Goal: Task Accomplishment & Management: Manage account settings

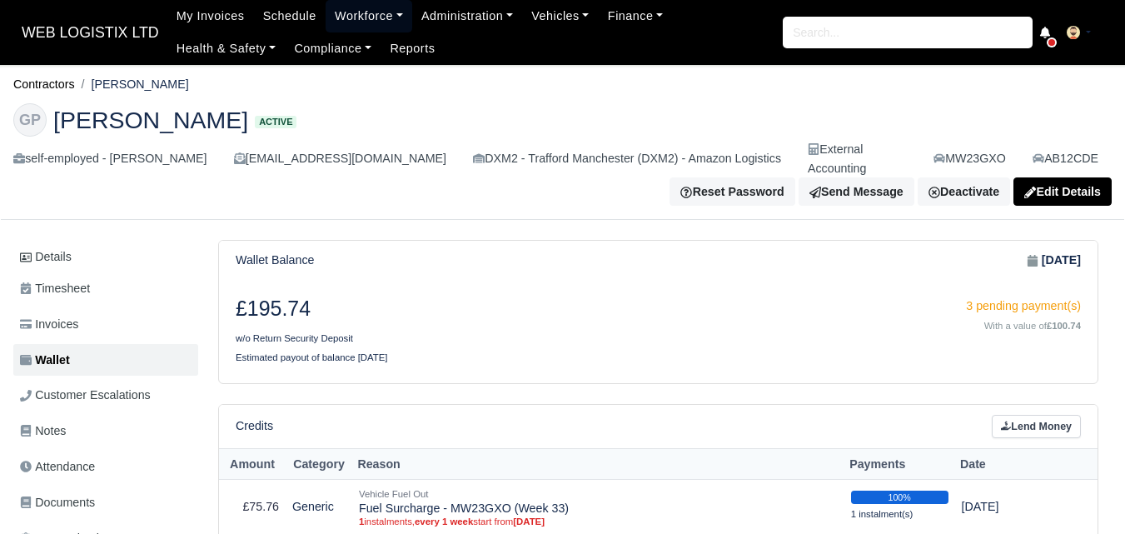
click at [352, 7] on link "Workforce" at bounding box center [369, 16] width 87 height 32
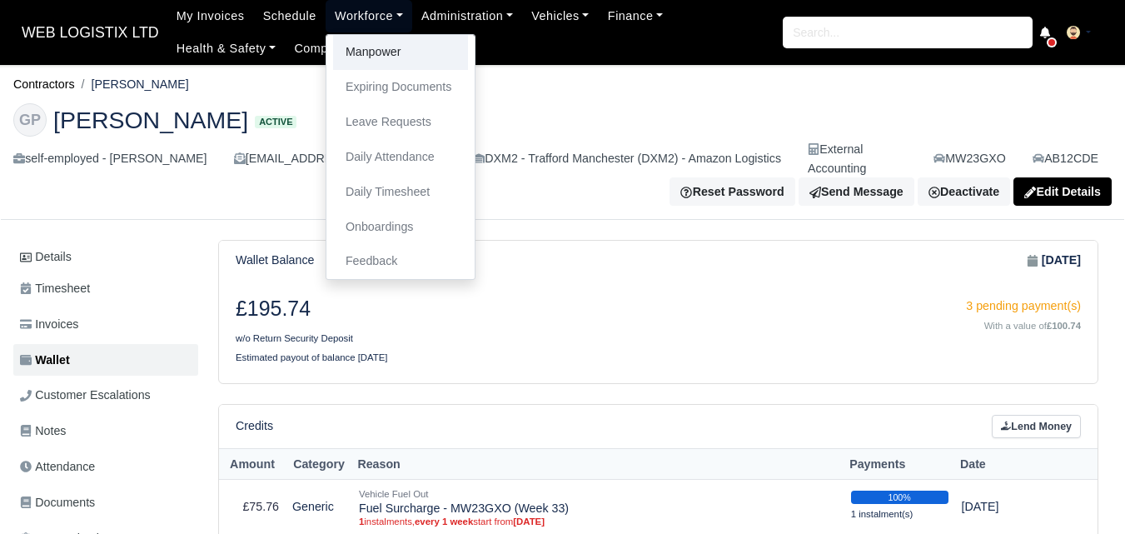
click at [375, 45] on link "Manpower" at bounding box center [400, 52] width 135 height 35
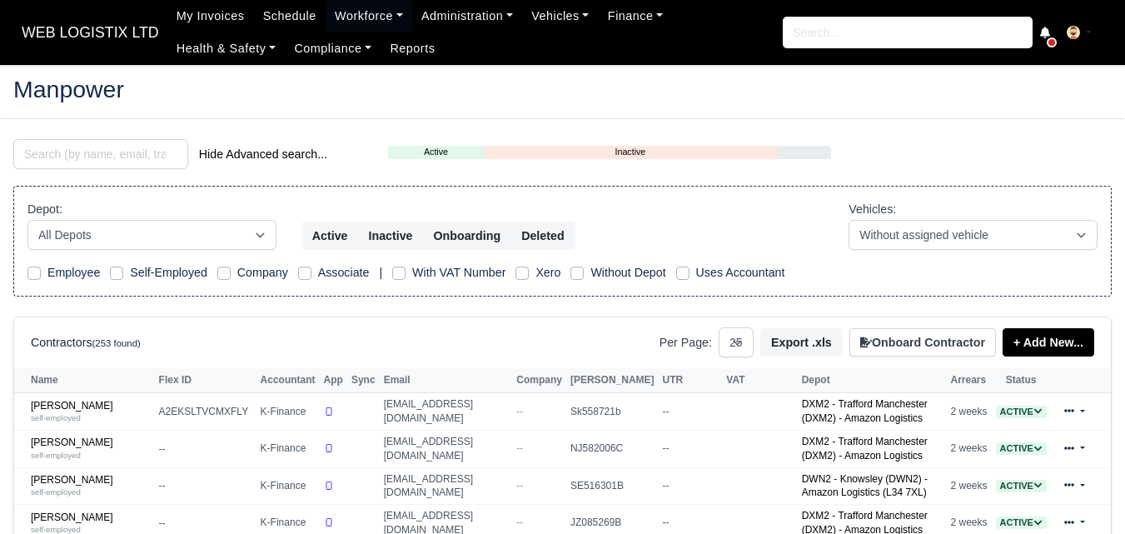
select select "25"
click at [60, 159] on input "search" at bounding box center [100, 154] width 175 height 30
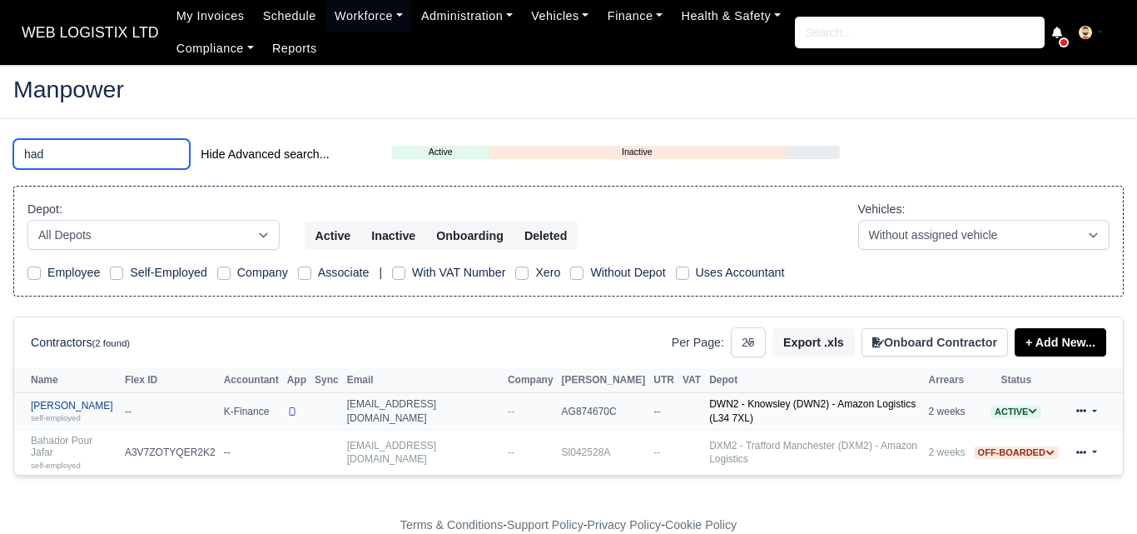
type input "had"
click at [70, 415] on small "self-employed" at bounding box center [56, 417] width 50 height 9
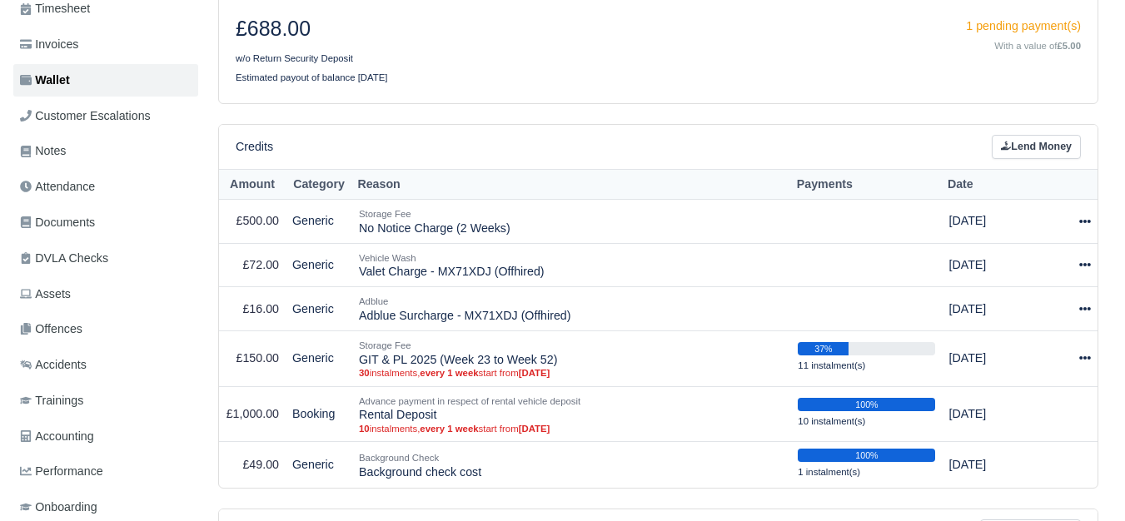
scroll to position [301, 0]
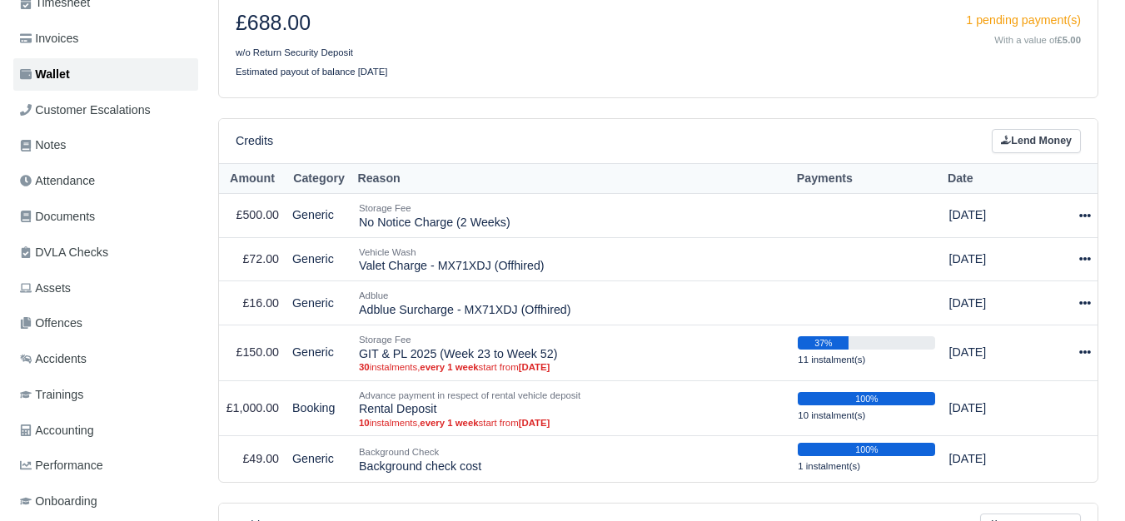
drag, startPoint x: 1133, startPoint y: 115, endPoint x: 1127, endPoint y: 206, distance: 90.9
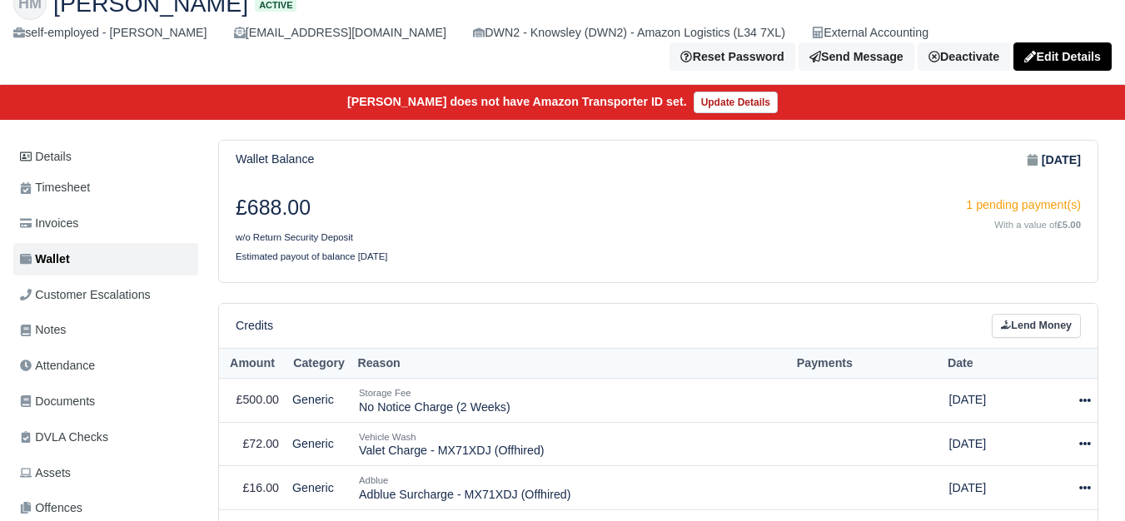
scroll to position [0, 0]
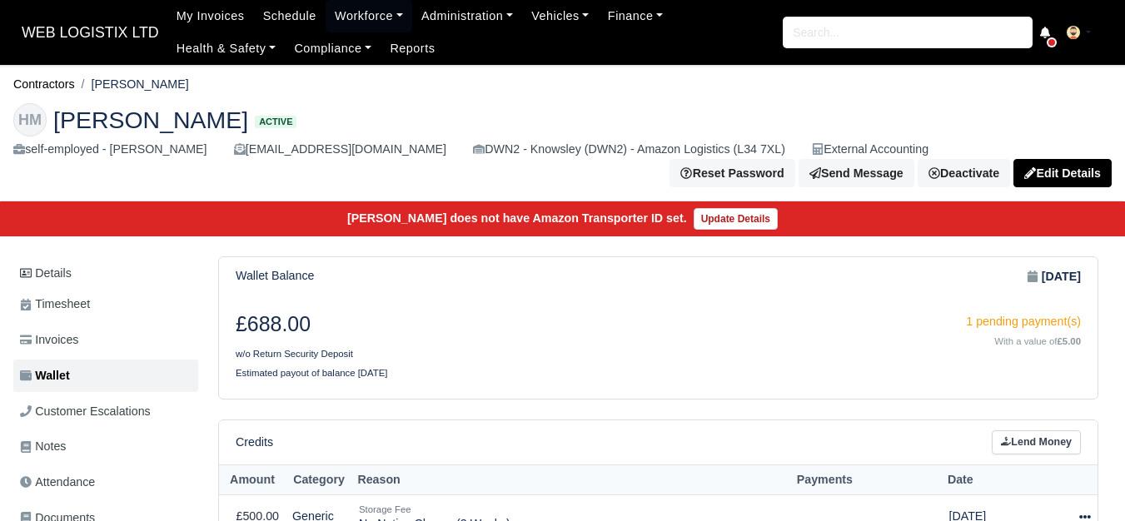
drag, startPoint x: 97, startPoint y: 82, endPoint x: 239, endPoint y: 82, distance: 142.4
click at [239, 82] on ol "Contractors Hadi Al Masalmeh" at bounding box center [562, 85] width 1098 height 26
copy li "[PERSON_NAME]"
click at [361, 22] on link "Workforce" at bounding box center [369, 16] width 87 height 32
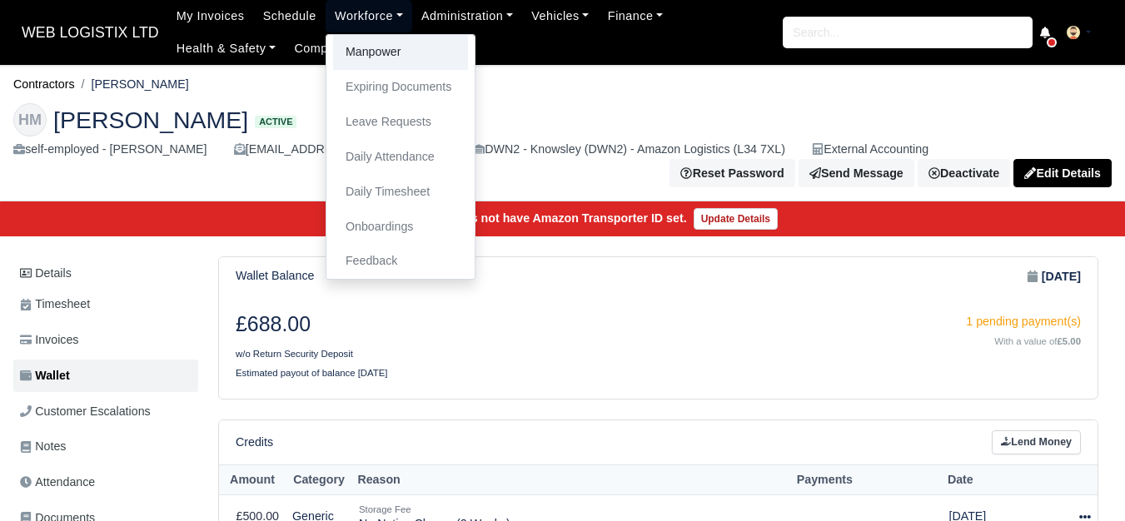
click at [376, 50] on link "Manpower" at bounding box center [400, 52] width 135 height 35
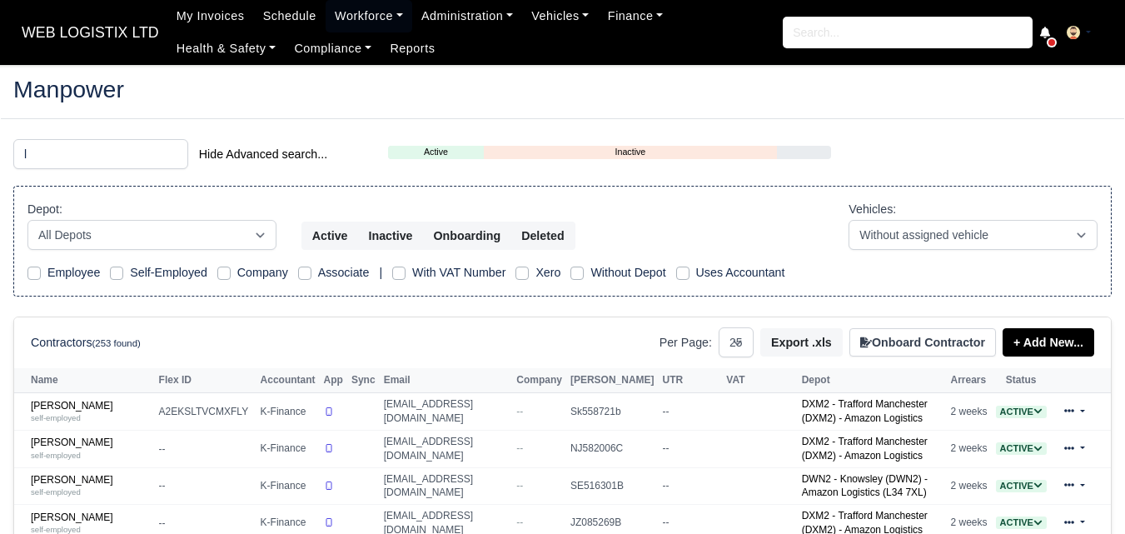
select select "25"
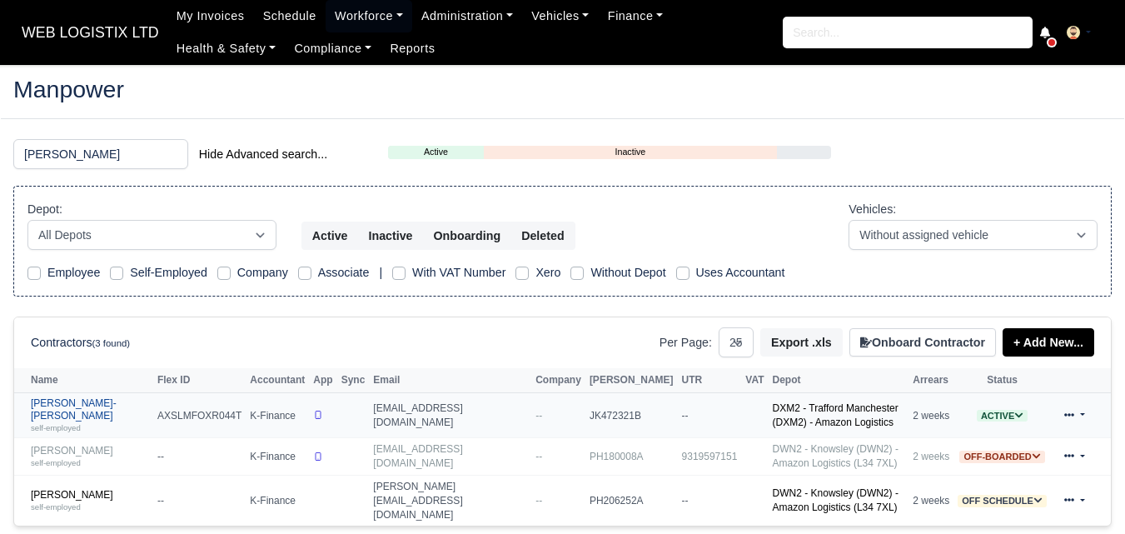
type input "[PERSON_NAME]"
click at [100, 421] on div "self-employed" at bounding box center [90, 427] width 118 height 12
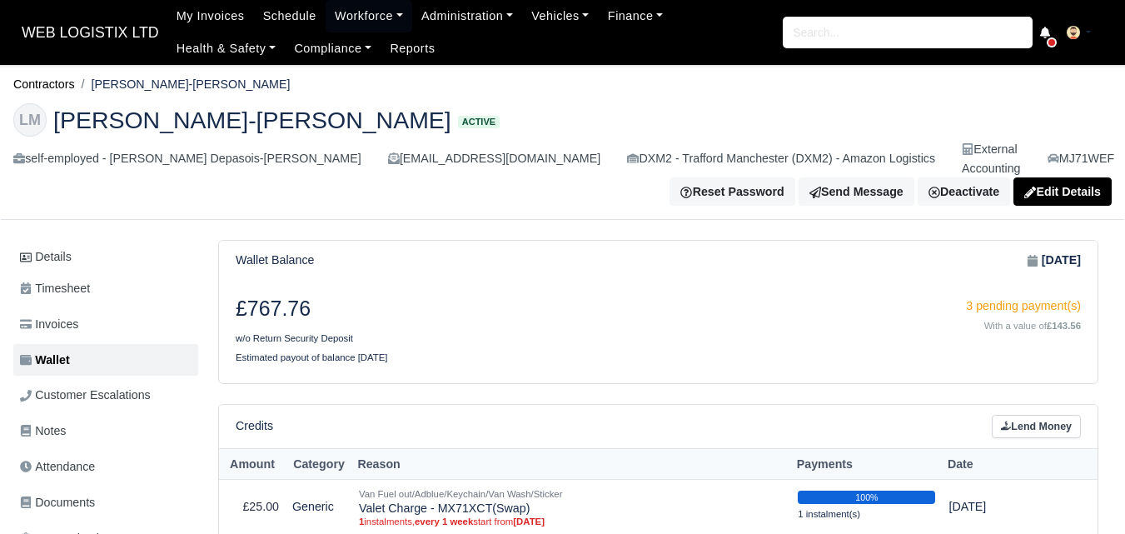
drag, startPoint x: 95, startPoint y: 82, endPoint x: 208, endPoint y: 87, distance: 113.3
click at [208, 87] on ol "Contractors Leon Depasois-Mike" at bounding box center [562, 85] width 1098 height 26
copy li "Leon Depasois-Mike"
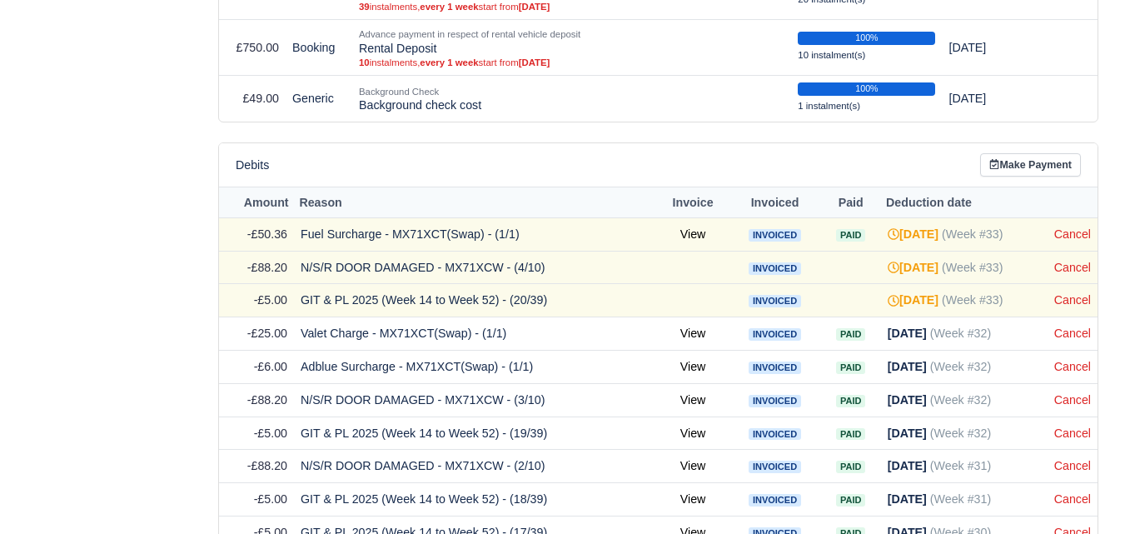
scroll to position [1076, 0]
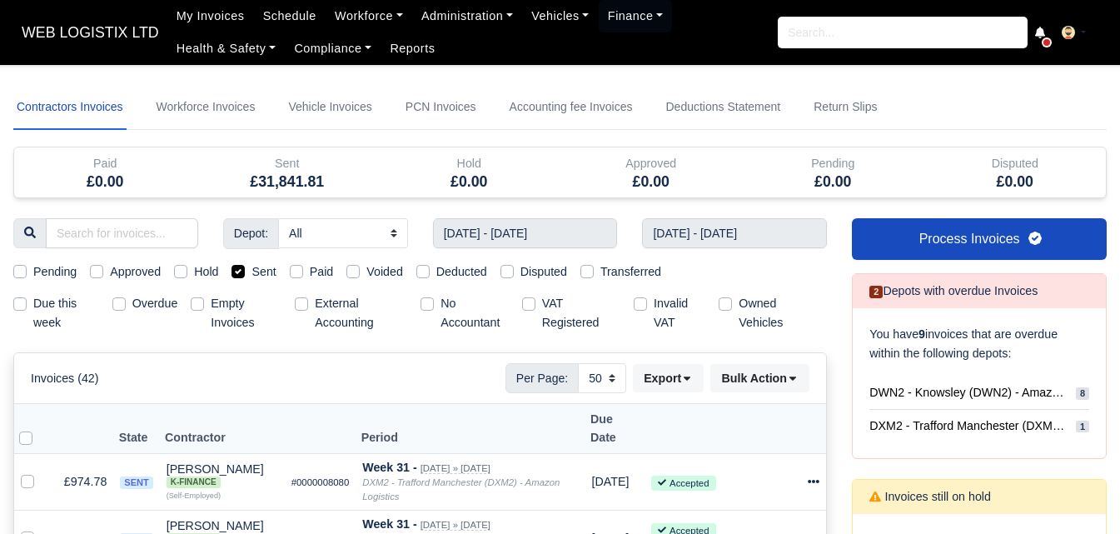
select select "50"
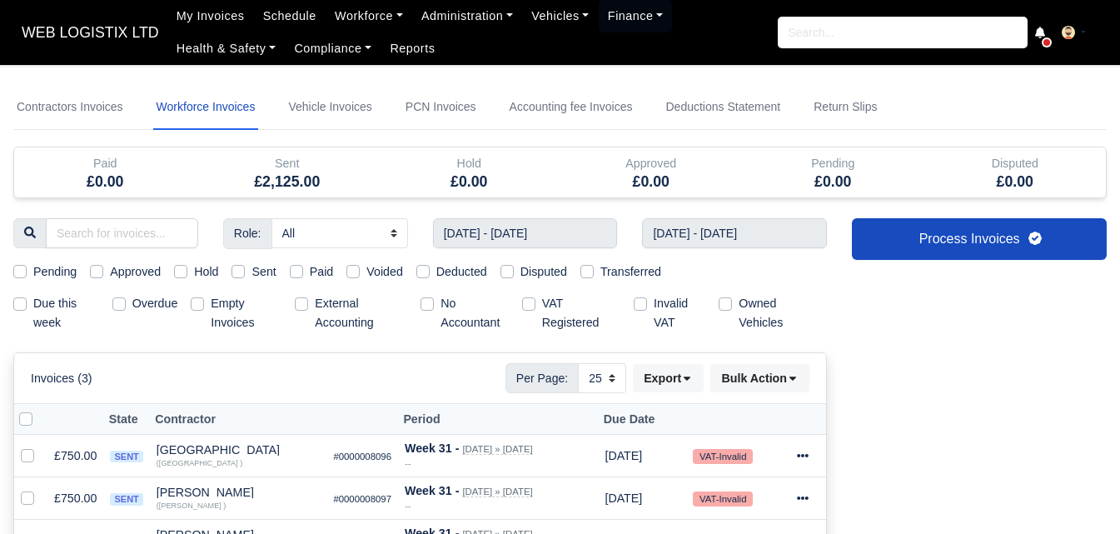
select select "25"
click at [359, 6] on link "Workforce" at bounding box center [369, 16] width 87 height 32
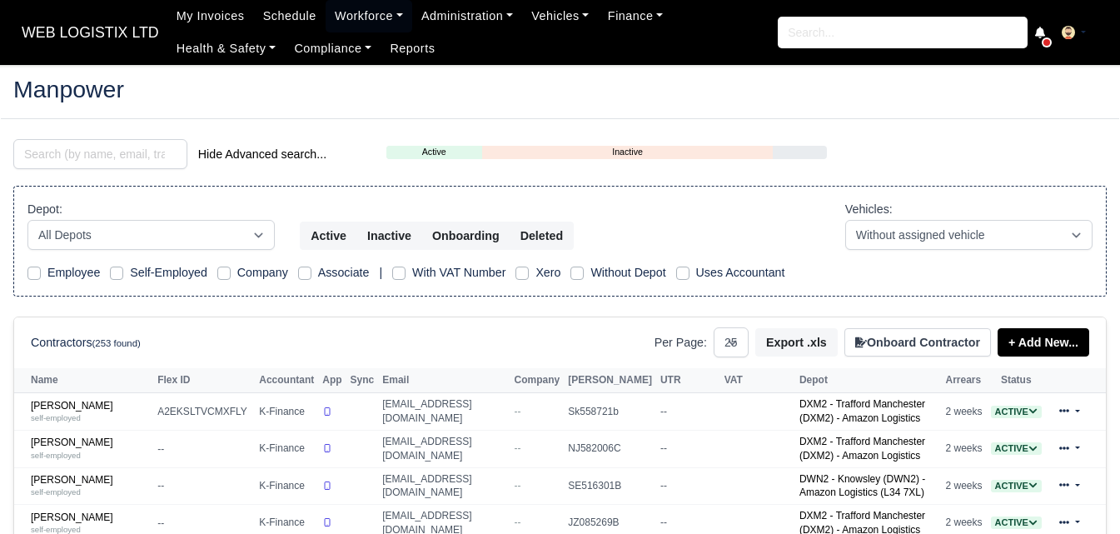
select select "25"
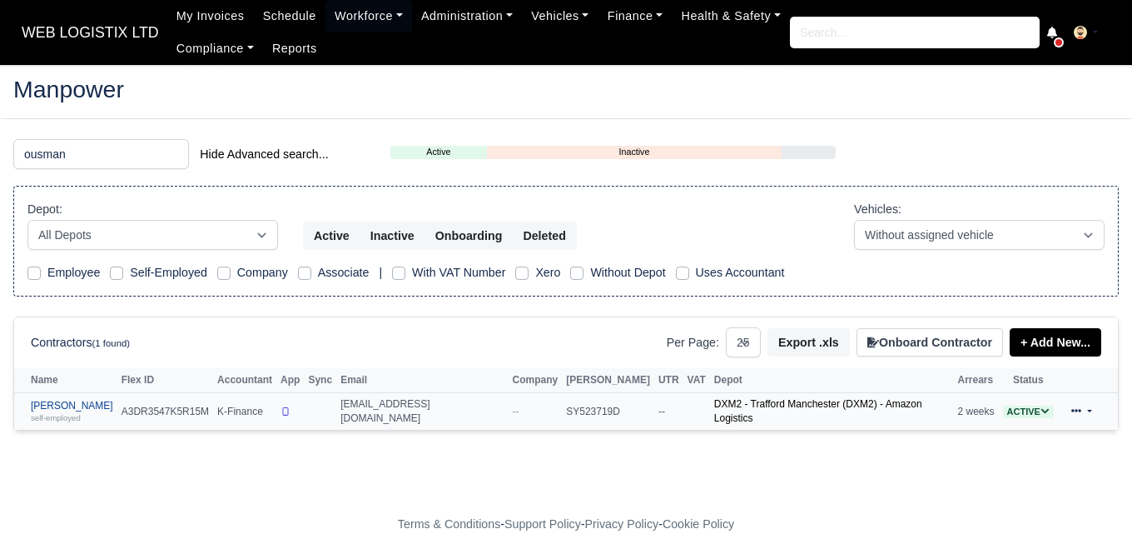
type input "ousman"
click at [87, 400] on link "Ousmane Ousseynou Soumare self-employed" at bounding box center [72, 412] width 82 height 24
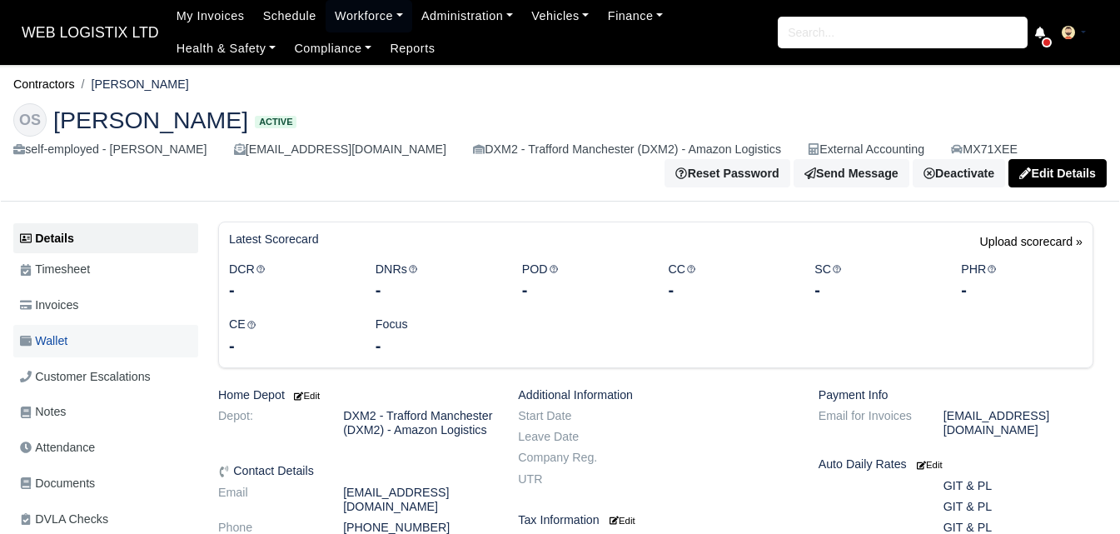
click at [65, 353] on link "Wallet" at bounding box center [105, 341] width 185 height 32
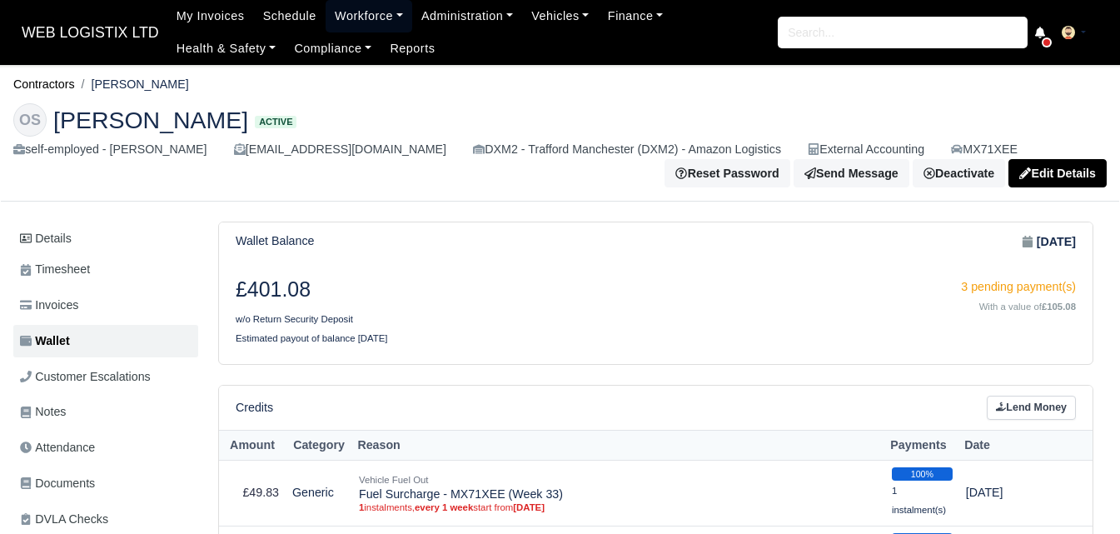
click at [364, 22] on link "Workforce" at bounding box center [369, 16] width 87 height 32
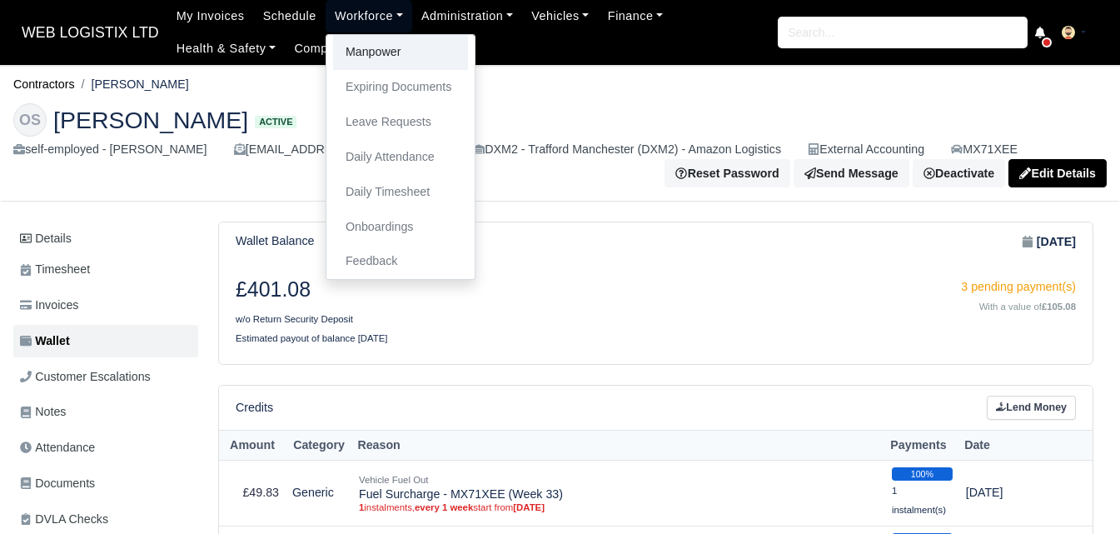
click at [364, 39] on link "Manpower" at bounding box center [400, 52] width 135 height 35
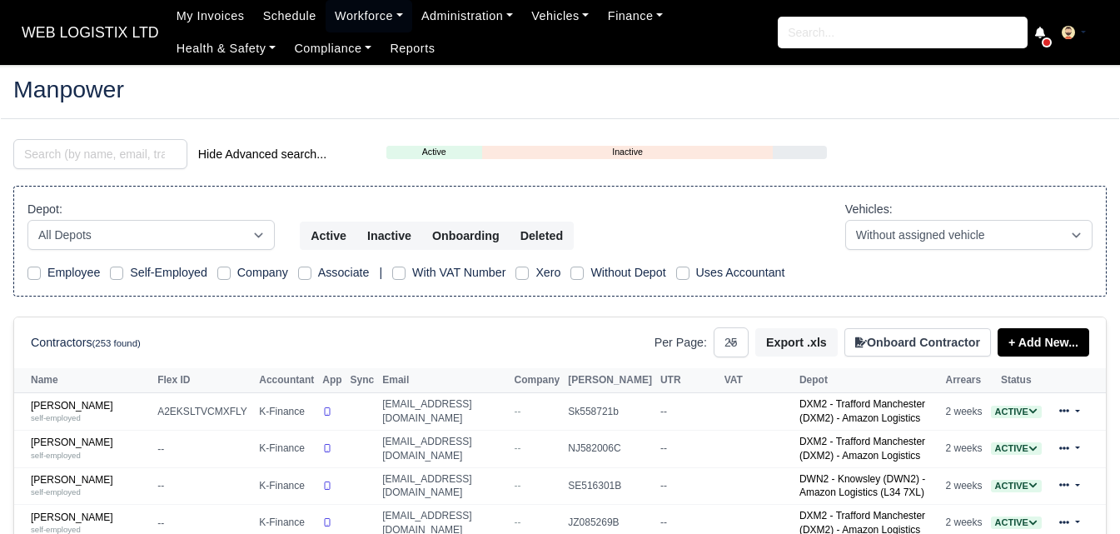
select select "25"
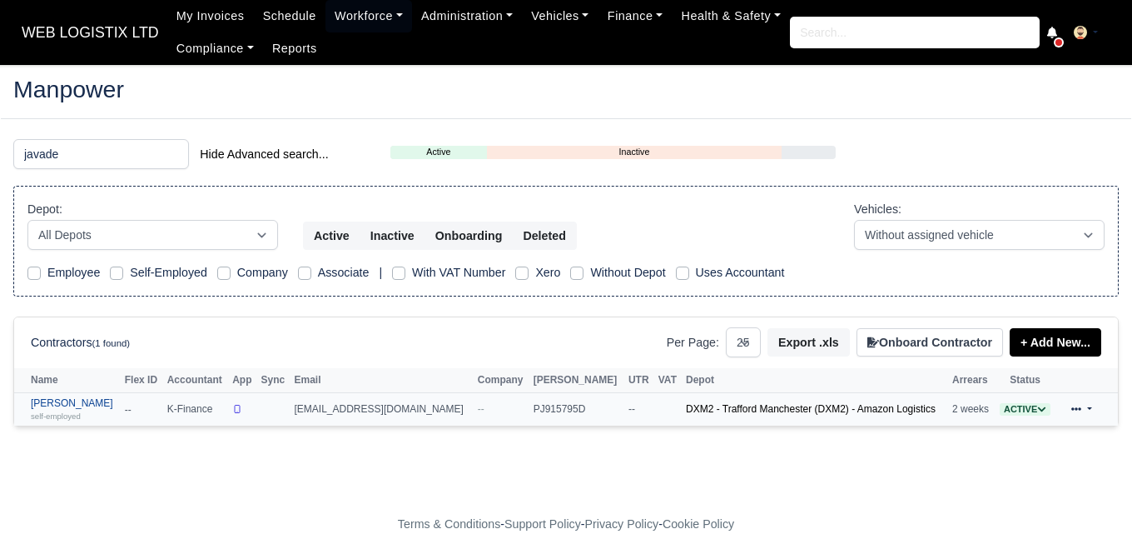
type input "javade"
click at [55, 420] on small "self-employed" at bounding box center [56, 415] width 50 height 9
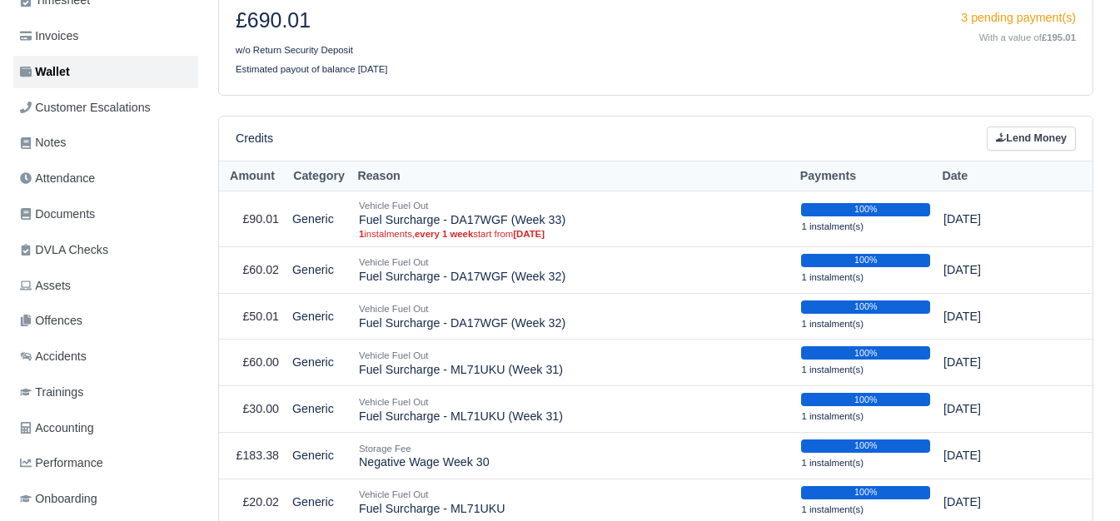
scroll to position [304, 0]
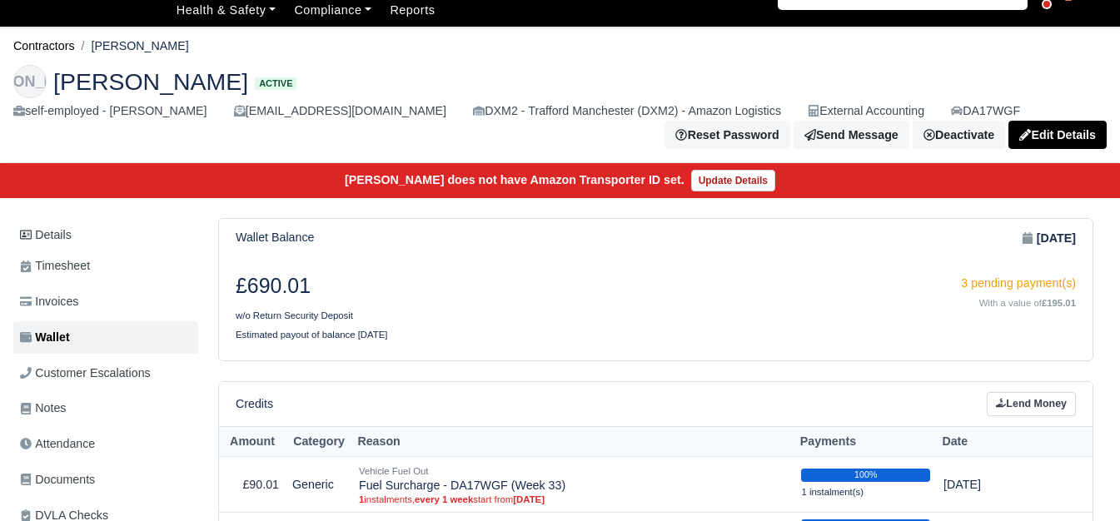
scroll to position [0, 0]
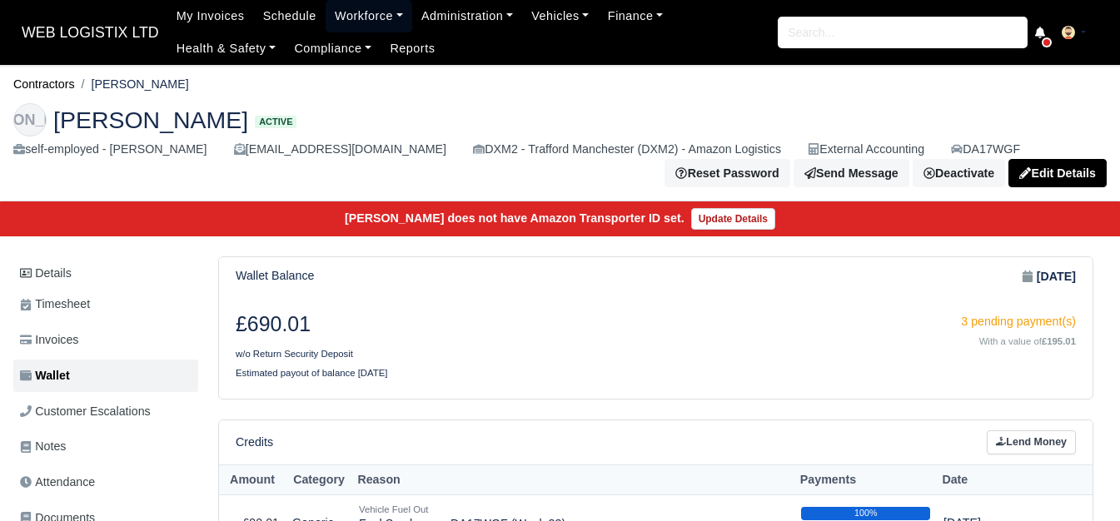
click at [348, 23] on link "Workforce" at bounding box center [369, 16] width 87 height 32
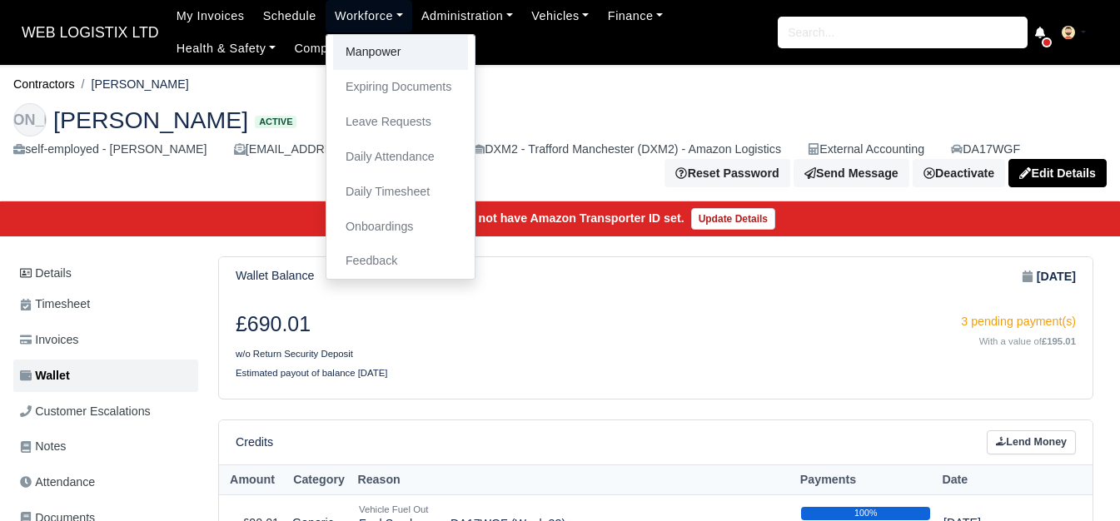
click at [357, 47] on link "Manpower" at bounding box center [400, 52] width 135 height 35
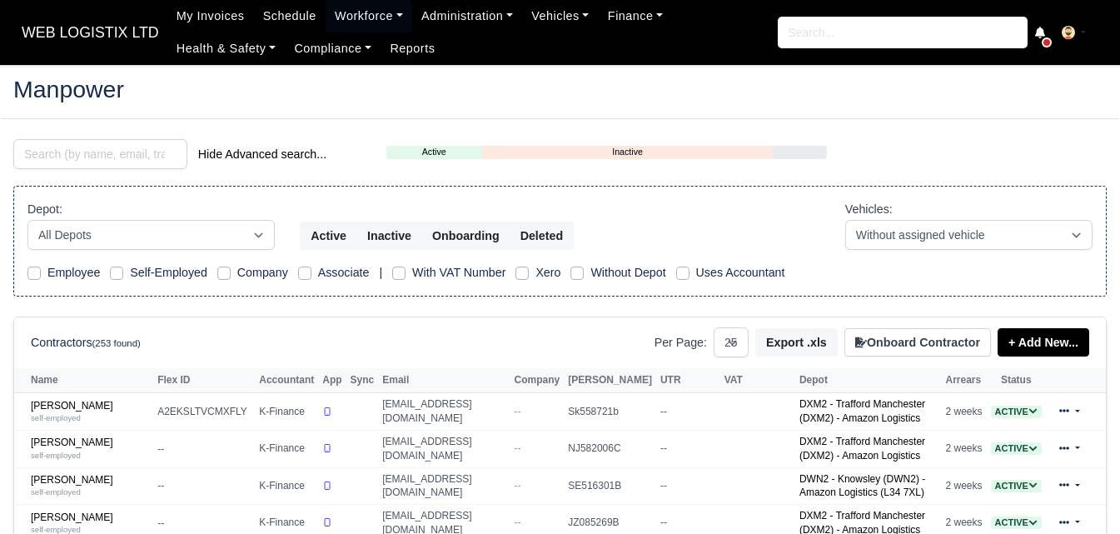
select select "25"
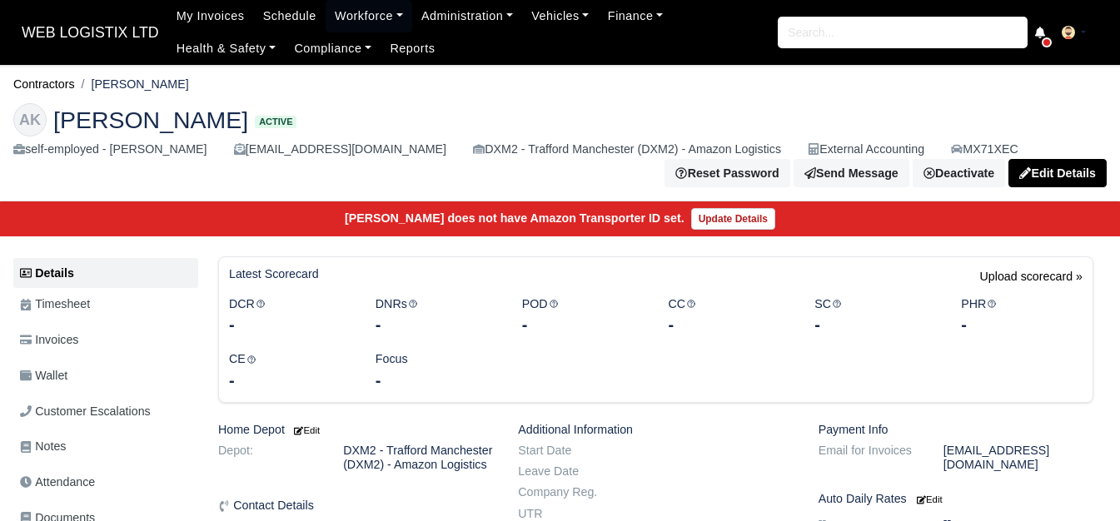
click at [74, 364] on link "Wallet" at bounding box center [105, 376] width 185 height 32
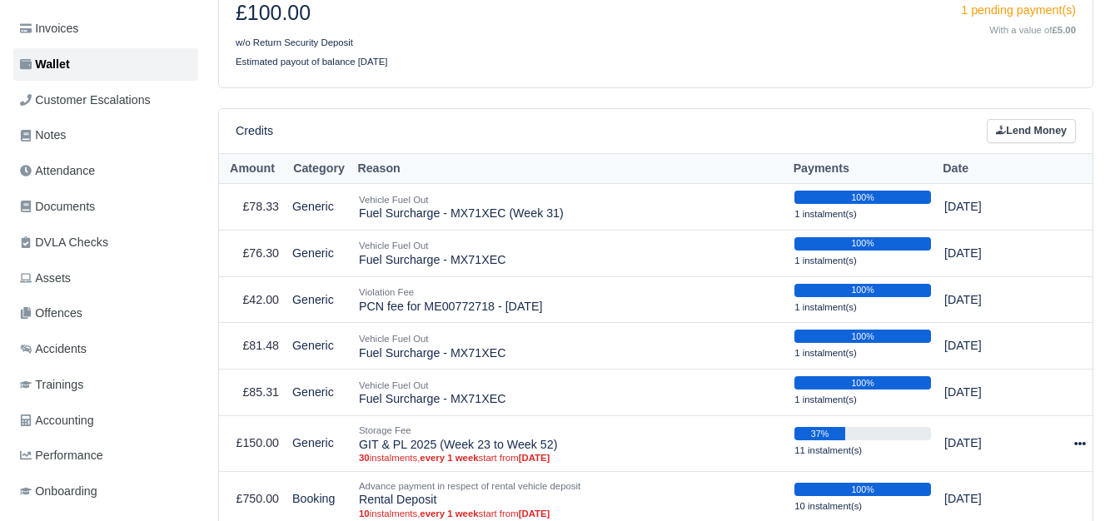
scroll to position [311, 0]
drag, startPoint x: 361, startPoint y: 217, endPoint x: 569, endPoint y: 219, distance: 208.1
click at [569, 219] on td "Vehicle Fuel Out Fuel Surcharge - MX71XEC (Week 31)" at bounding box center [569, 207] width 435 height 47
copy td "Fuel Surcharge - MX71XEC (Week 31)"
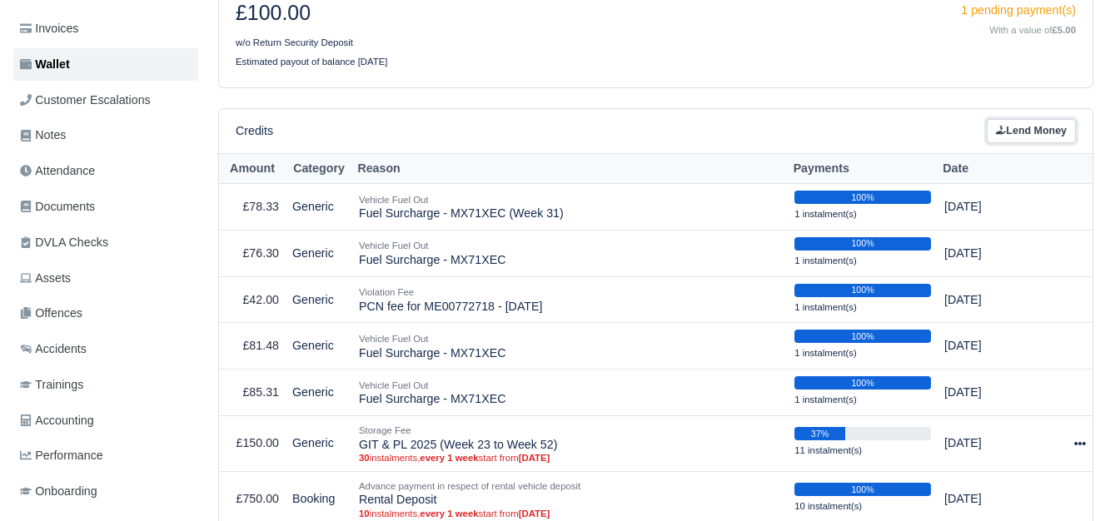
click at [1033, 132] on link "Lend Money" at bounding box center [1031, 131] width 89 height 24
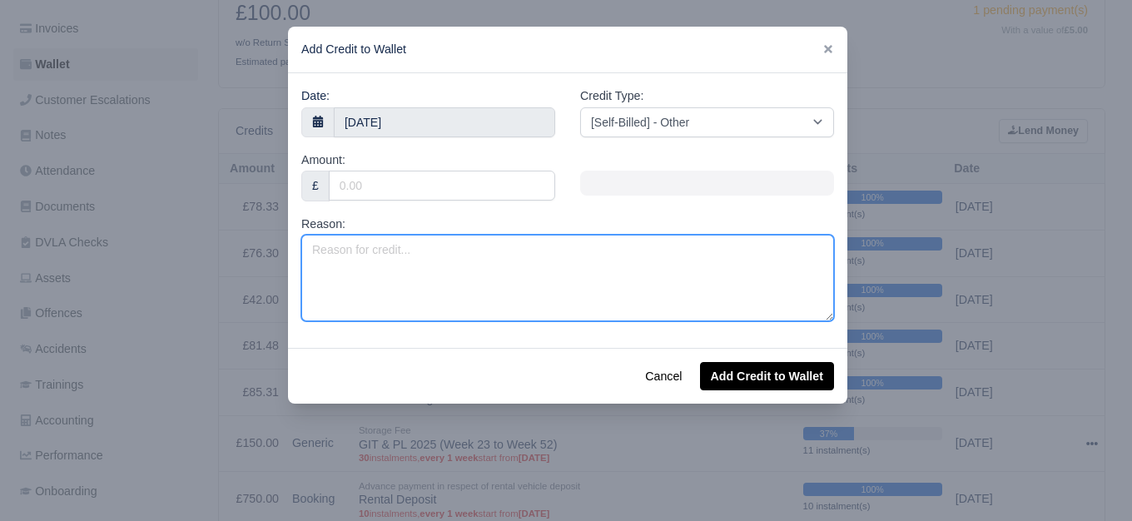
click at [475, 272] on textarea "Reason:" at bounding box center [567, 278] width 533 height 87
paste textarea "Fuel Surcharge - MX71XEC (Week 31)"
click at [490, 251] on textarea "Fuel Surcharge - MX71XEC (Week 31)" at bounding box center [567, 278] width 533 height 87
type textarea "Fuel Surcharge - MX71XEC (Week 33)"
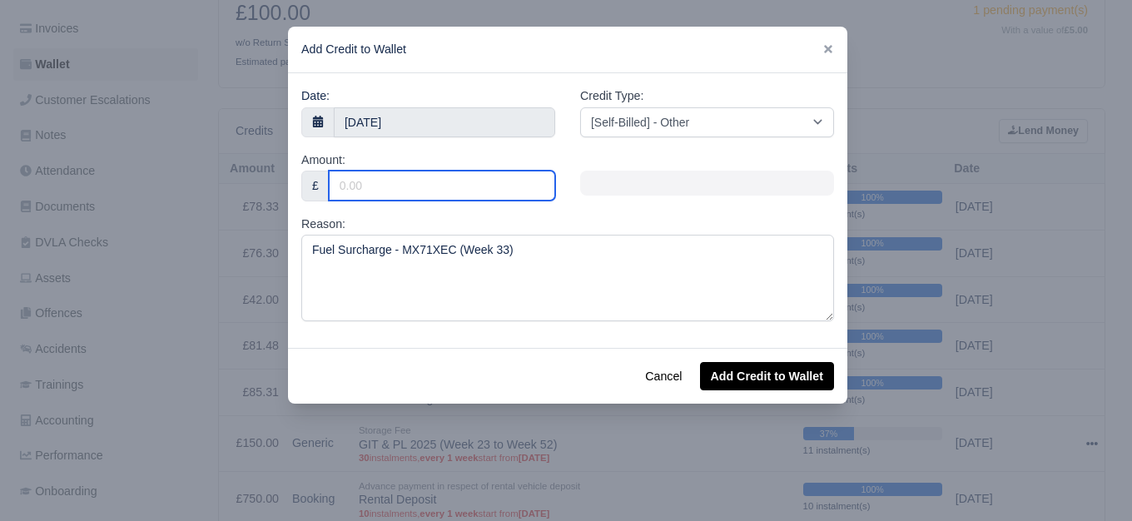
click at [409, 193] on input "Amount:" at bounding box center [442, 186] width 226 height 30
click at [404, 191] on input "Amount:" at bounding box center [442, 186] width 226 height 30
paste input "77.65"
type input "77.65"
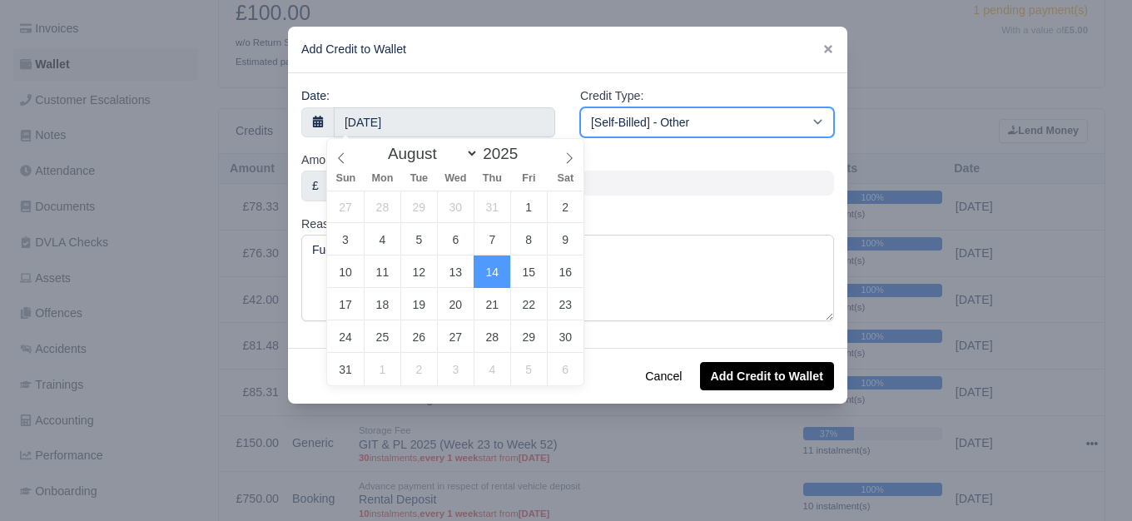
click at [753, 121] on select "[Self-Billed] - Other [Self-Billed] - Negative Invoice [Self-Billed] - Keychain…" at bounding box center [707, 122] width 254 height 30
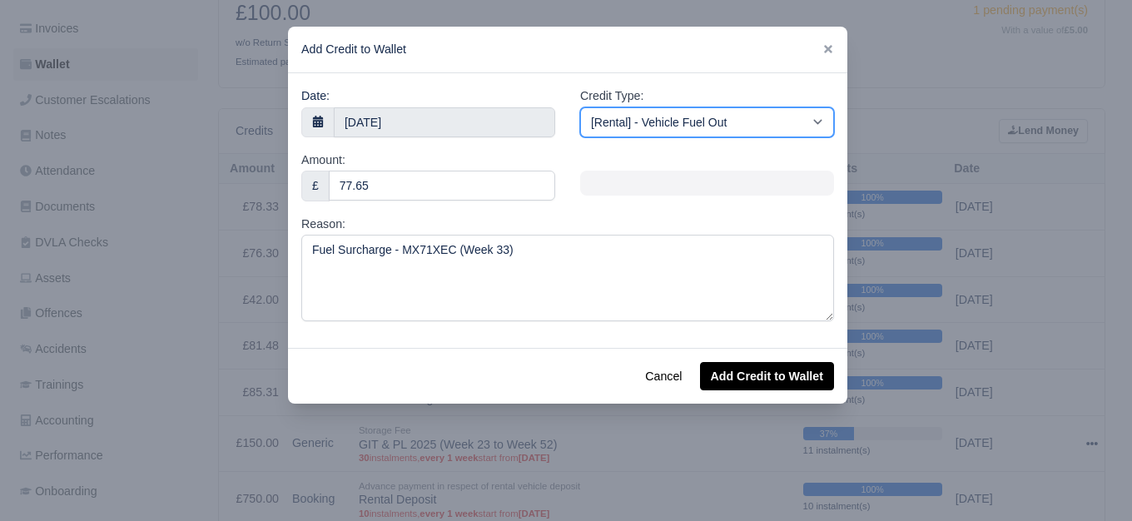
click at [580, 107] on select "[Self-Billed] - Other [Self-Billed] - Negative Invoice [Self-Billed] - Keychain…" at bounding box center [707, 122] width 254 height 30
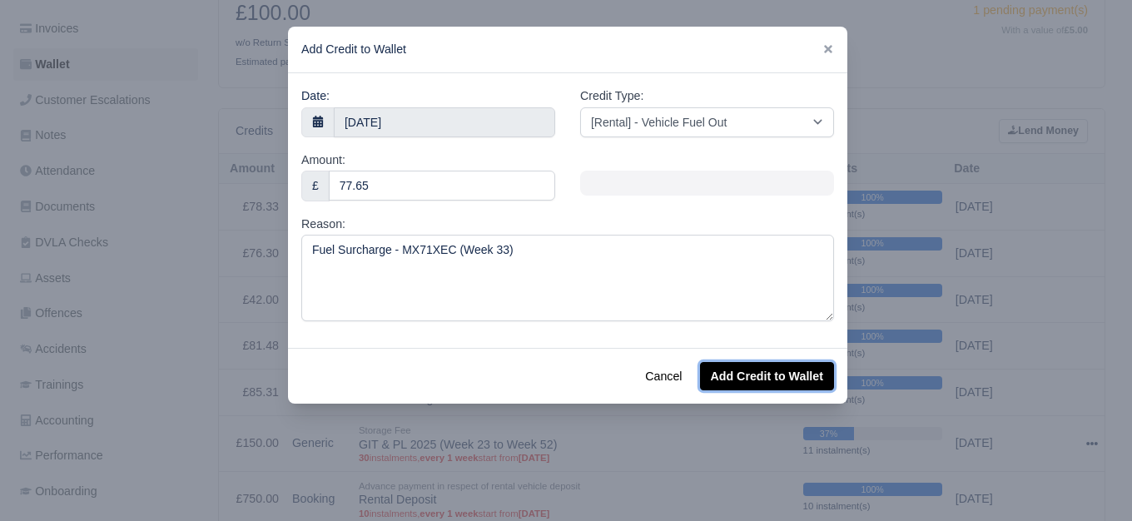
click at [731, 369] on button "Add Credit to Wallet" at bounding box center [767, 376] width 134 height 28
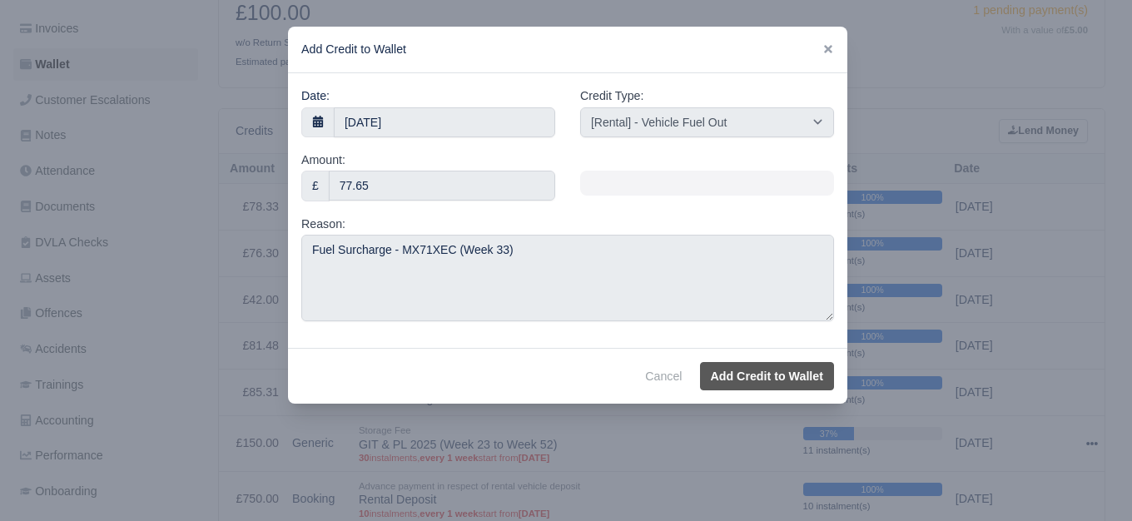
select select "other"
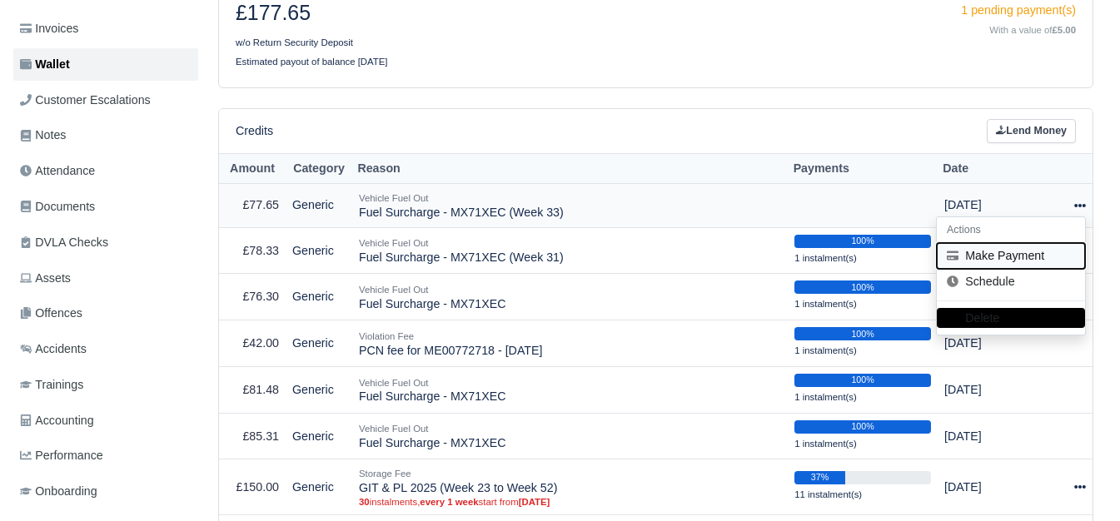
click at [986, 256] on button "Make Payment" at bounding box center [1011, 256] width 148 height 26
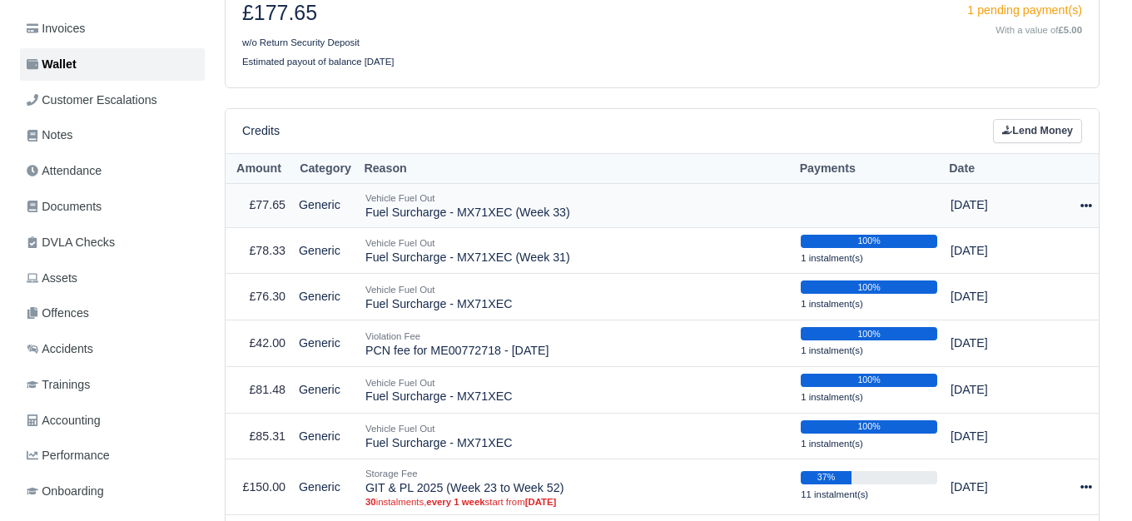
scroll to position [311, 0]
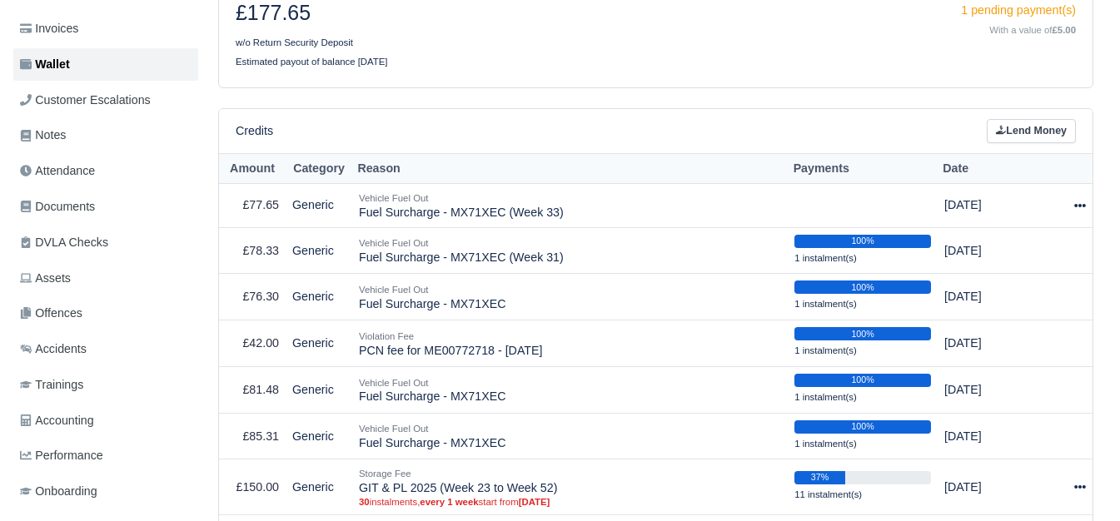
select select "6276"
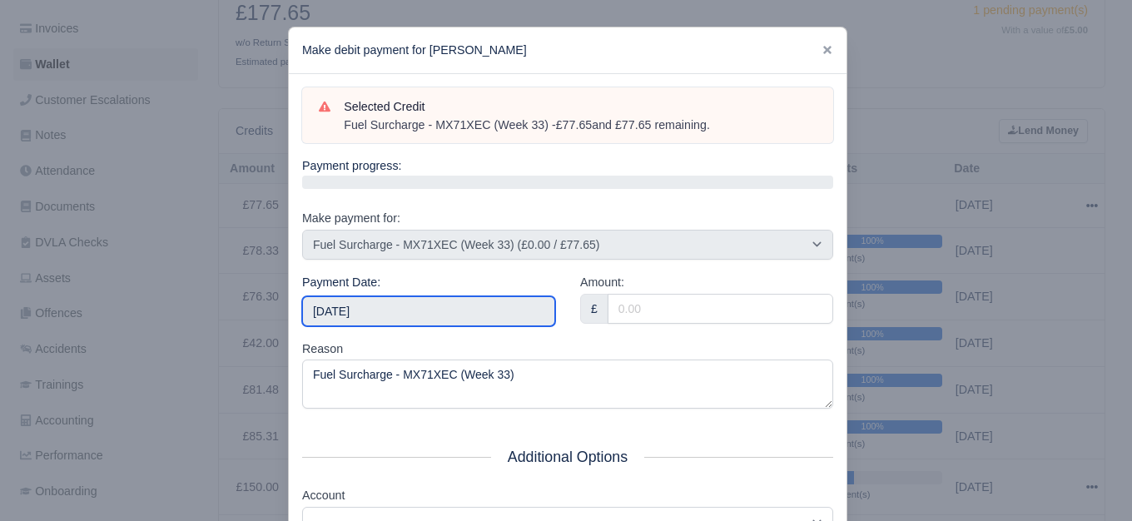
click at [425, 309] on input "2025-08-16" at bounding box center [428, 311] width 253 height 30
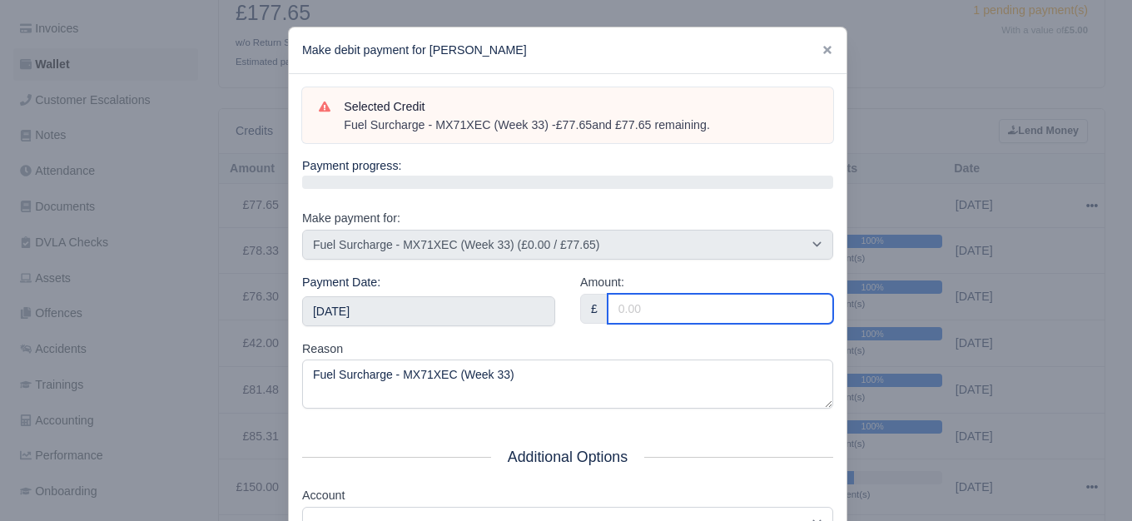
click at [721, 311] on input "Amount:" at bounding box center [721, 309] width 226 height 30
paste input "77.65"
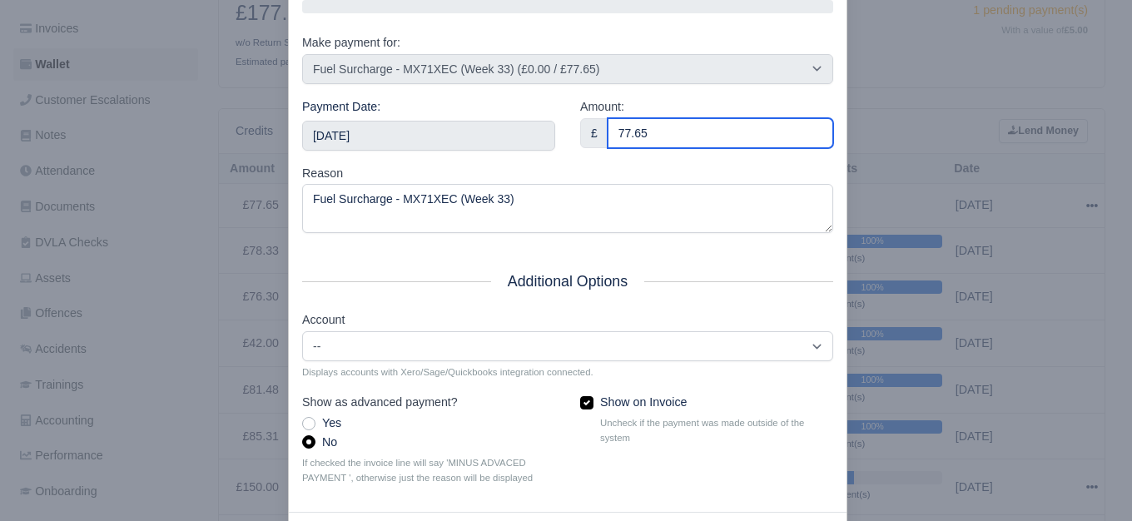
scroll to position [204, 0]
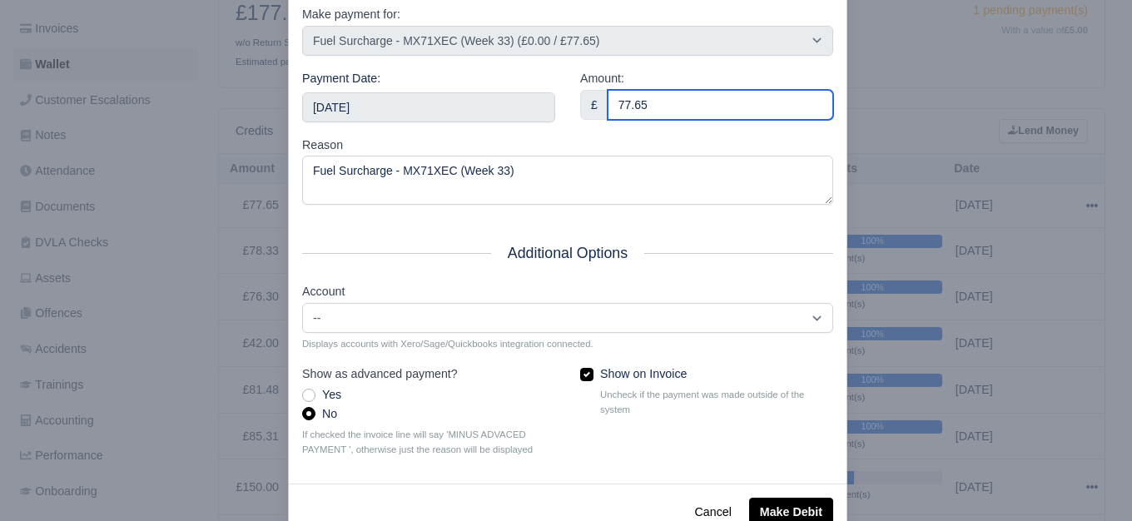
type input "77.65"
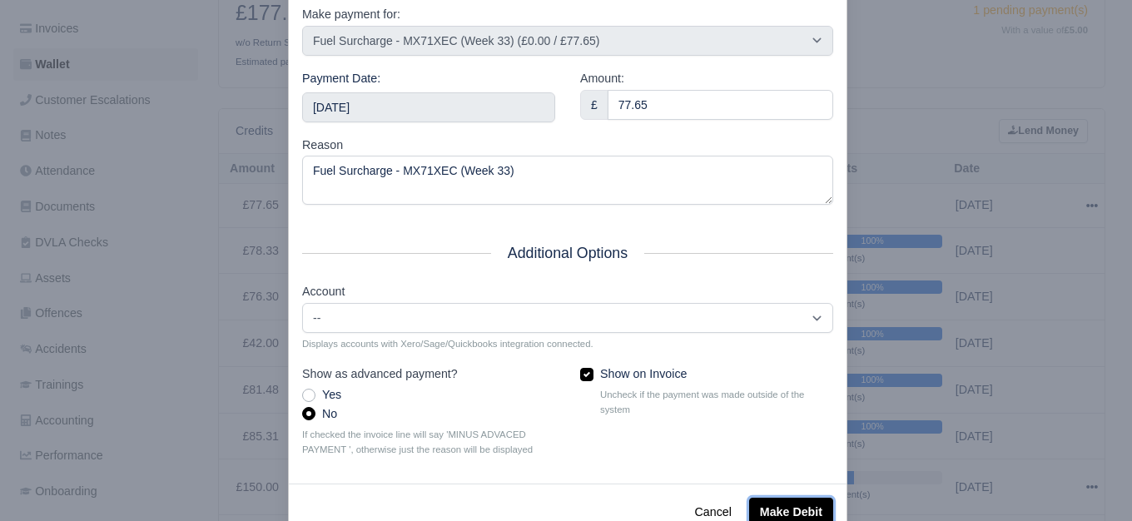
click at [771, 514] on button "Make Debit" at bounding box center [791, 512] width 84 height 28
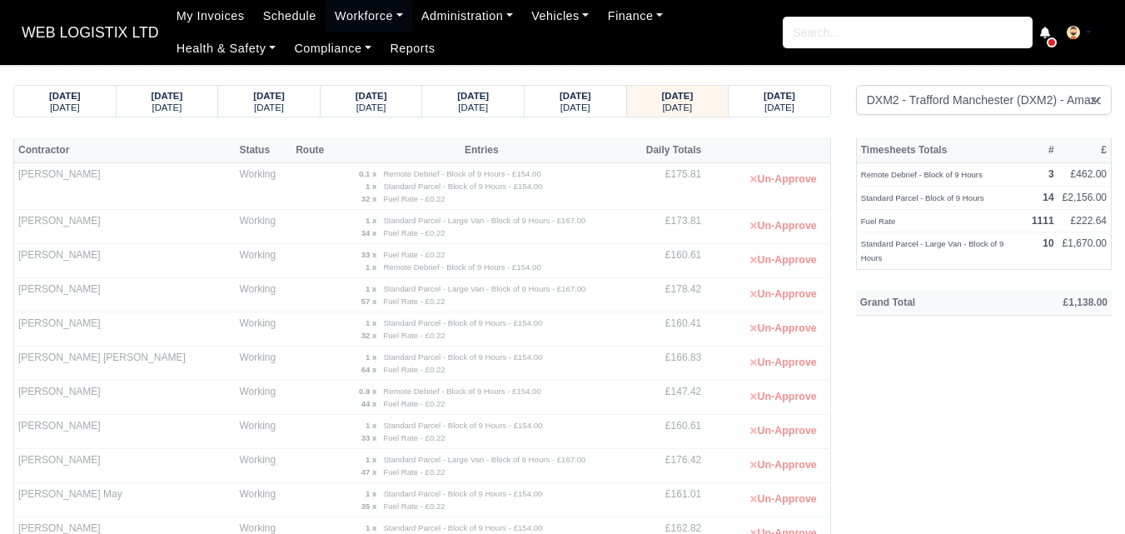
select select "1"
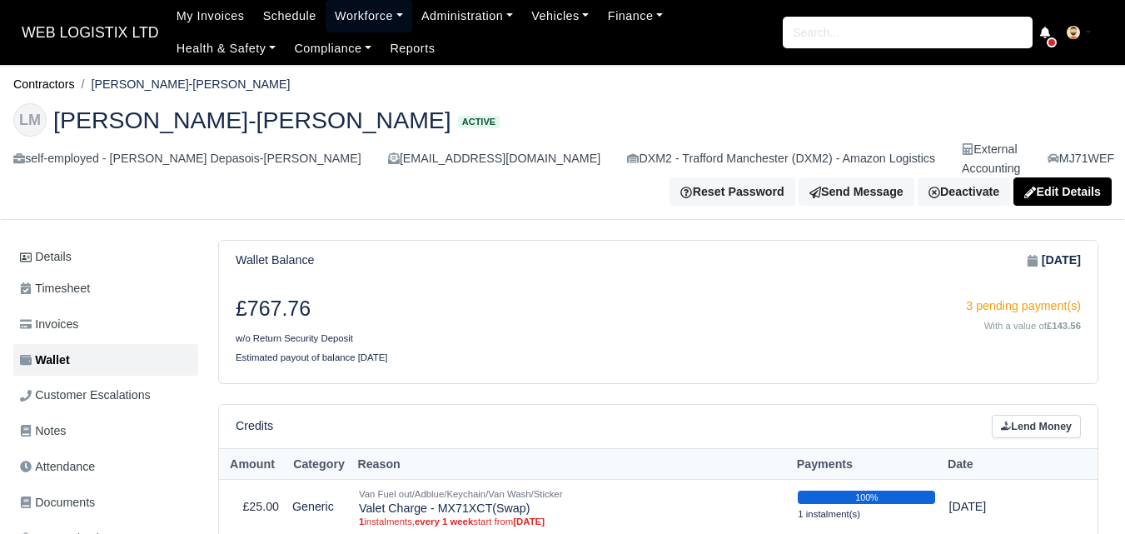
click at [348, 2] on link "Workforce" at bounding box center [369, 16] width 87 height 32
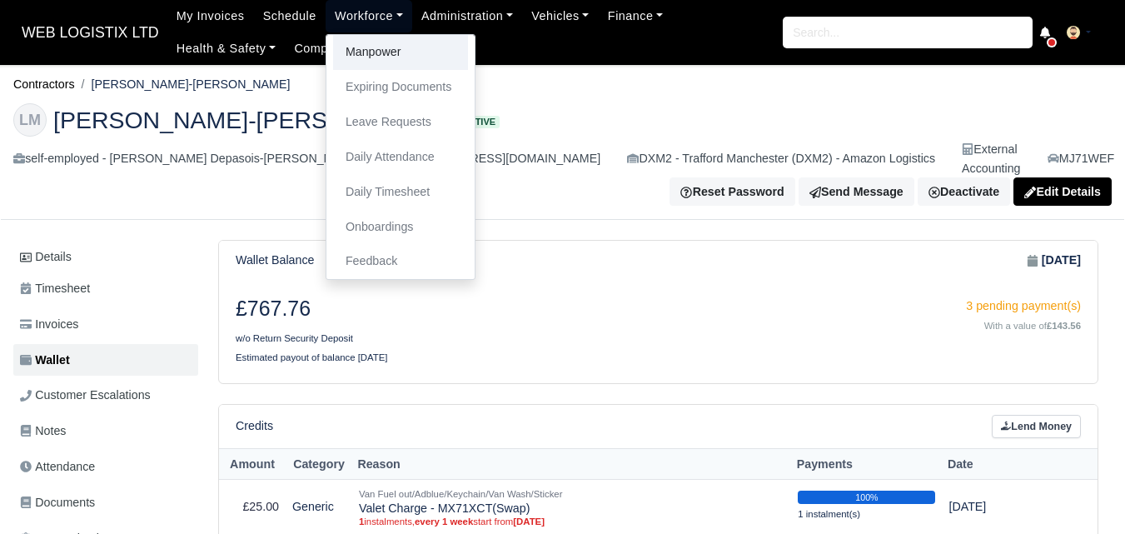
click at [357, 38] on link "Manpower" at bounding box center [400, 52] width 135 height 35
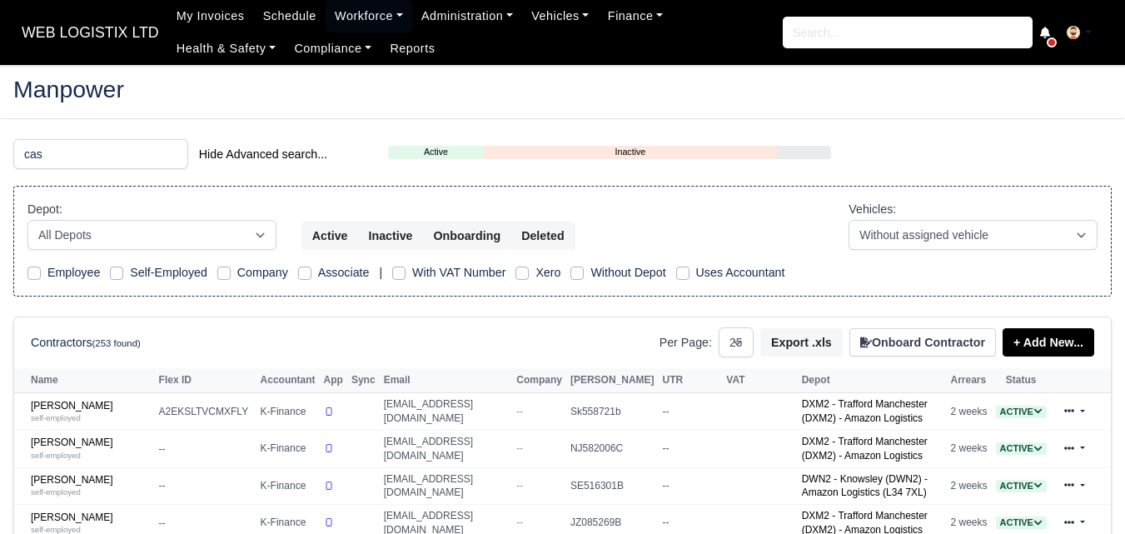
select select "25"
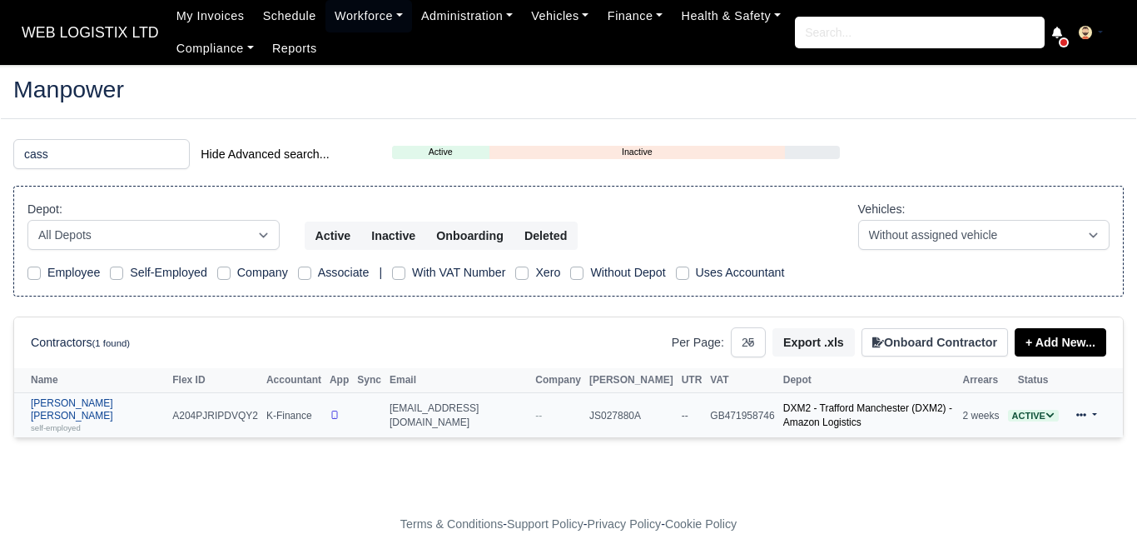
type input "cass"
click at [73, 423] on small "self-employed" at bounding box center [56, 427] width 50 height 9
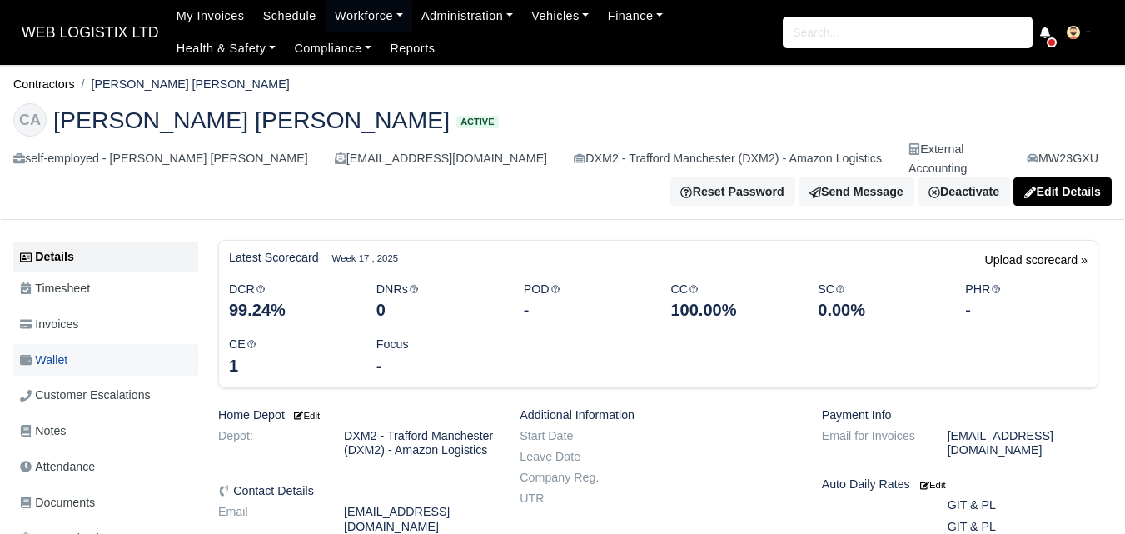
click at [74, 350] on link "Wallet" at bounding box center [105, 360] width 185 height 32
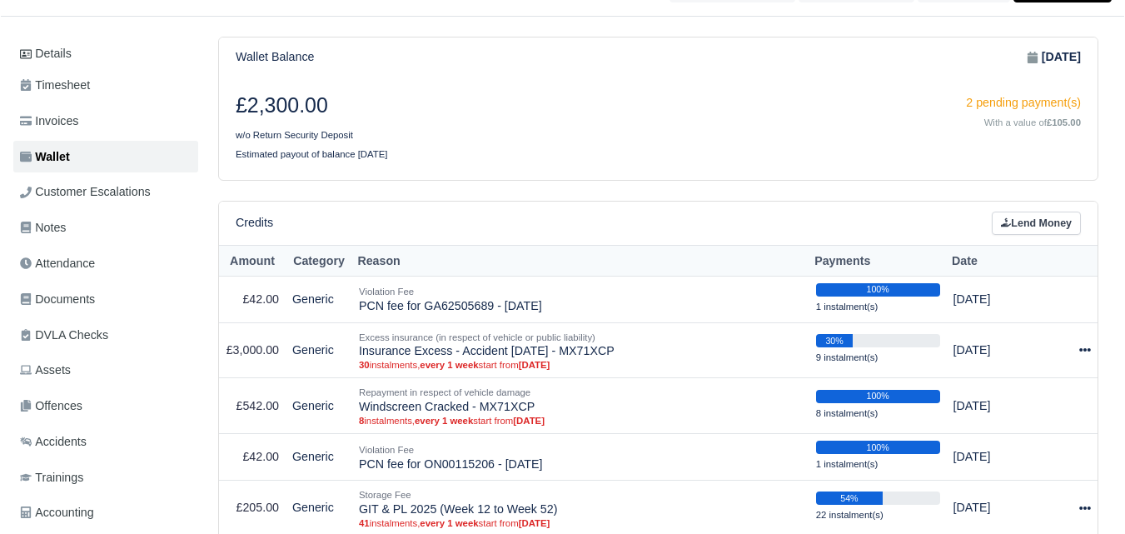
drag, startPoint x: 0, startPoint y: 0, endPoint x: 1135, endPoint y: 127, distance: 1141.8
click at [1124, 127] on html "WEB LOGISTIX LTD My Invoices Schedule Workforce Manpower Expiring Documents Lea…" at bounding box center [562, 64] width 1125 height 534
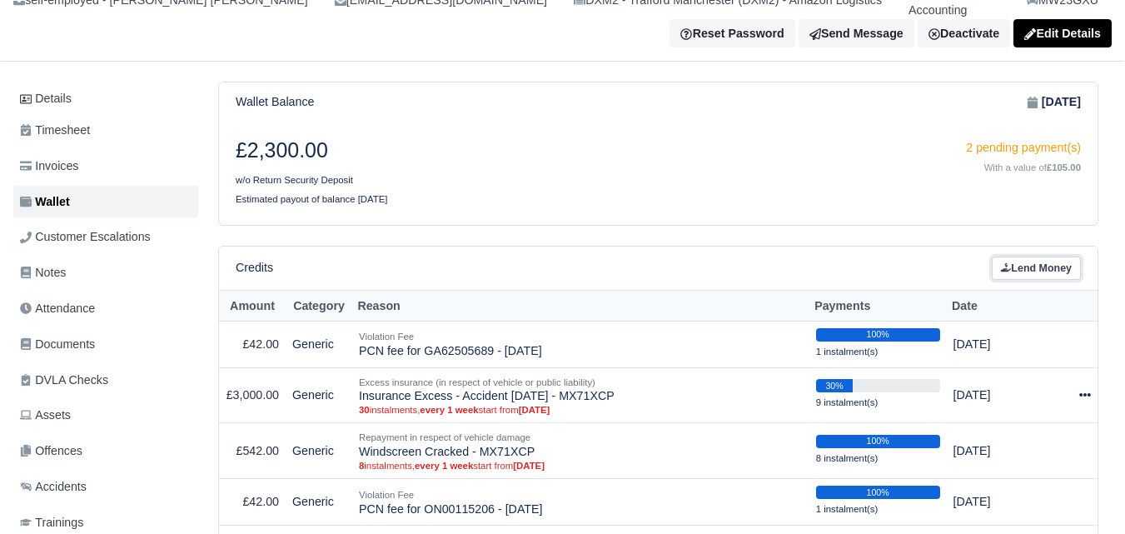
click at [996, 256] on link "Lend Money" at bounding box center [1036, 268] width 89 height 24
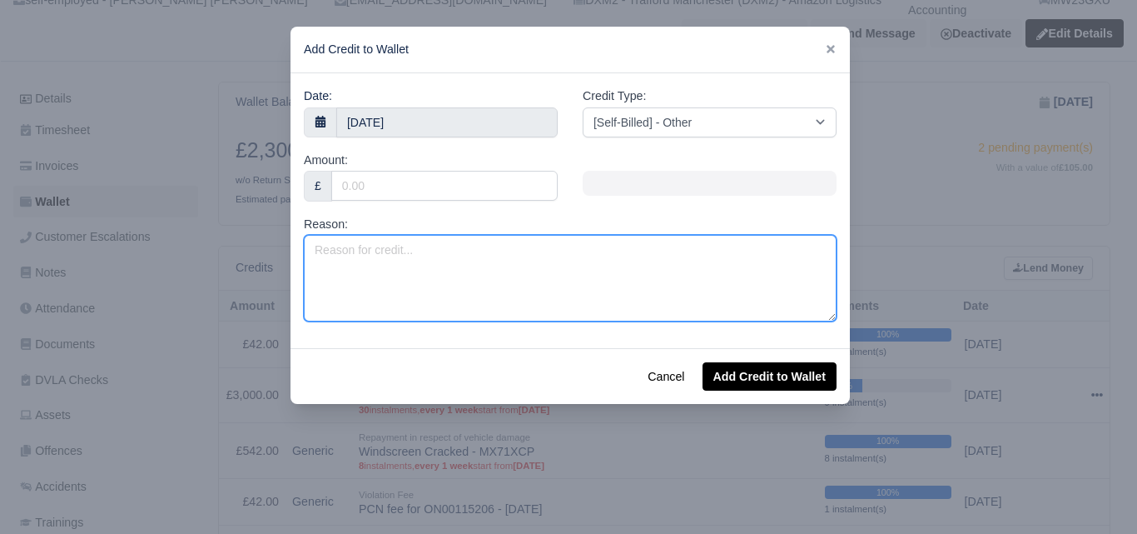
click at [419, 265] on textarea "Reason:" at bounding box center [570, 278] width 533 height 87
click at [405, 251] on textarea "Reason:" at bounding box center [570, 278] width 533 height 87
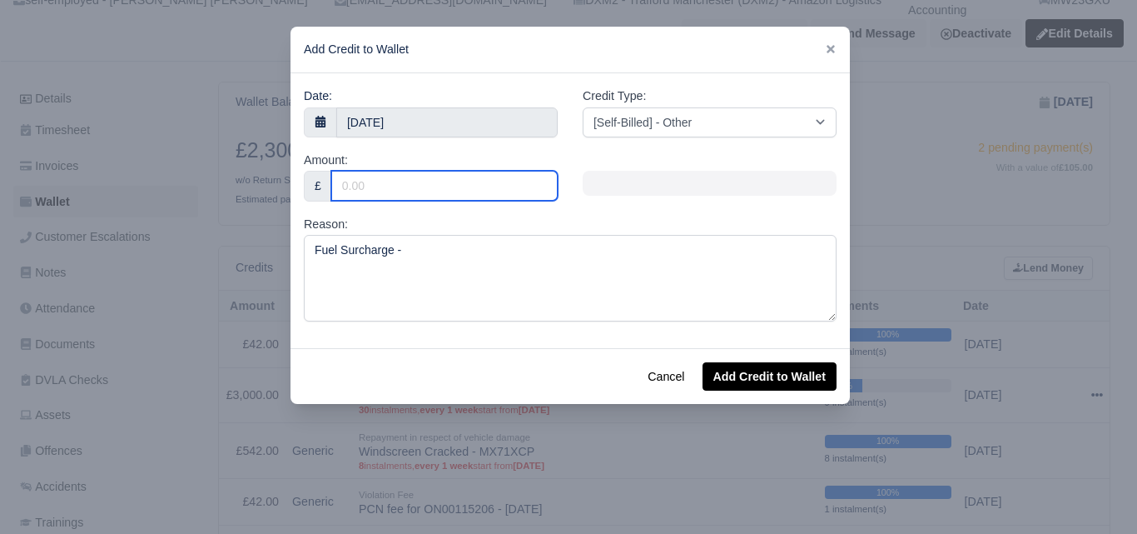
click at [390, 186] on input "Amount:" at bounding box center [444, 186] width 226 height 30
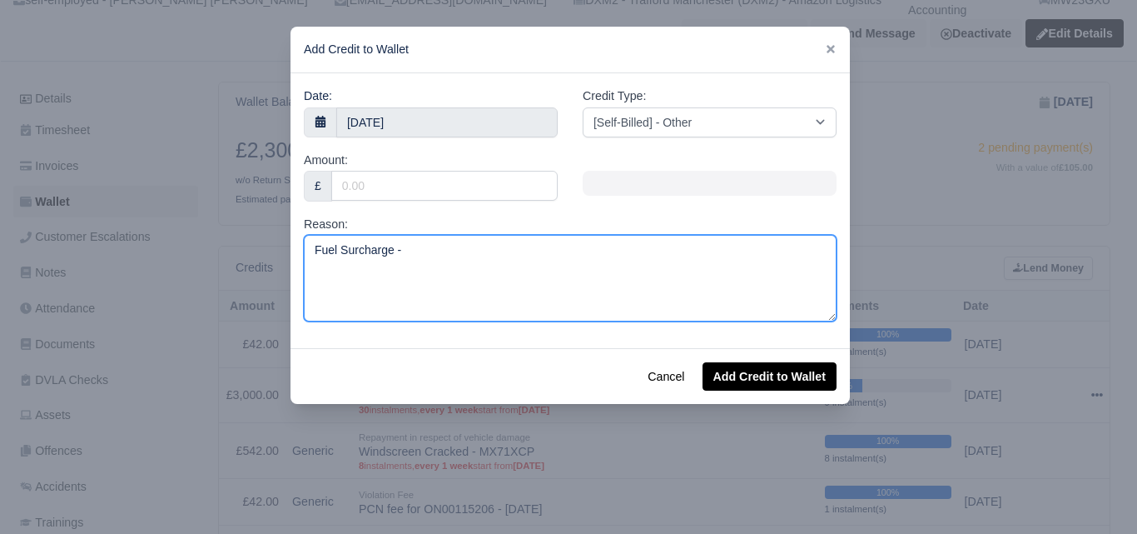
click at [430, 250] on textarea "Fuel Surcharge -" at bounding box center [570, 278] width 533 height 87
paste textarea "MW23GYA off hired (swap)"
drag, startPoint x: 459, startPoint y: 252, endPoint x: 549, endPoint y: -21, distance: 287.5
click at [549, 0] on html "WEB LOGISTIX LTD My Invoices Schedule Workforce Manpower Expiring Documents Lea…" at bounding box center [568, 109] width 1137 height 534
click at [500, 265] on textarea "Fuel Surcharge - MW23GYA off hired (swap)" at bounding box center [570, 278] width 533 height 87
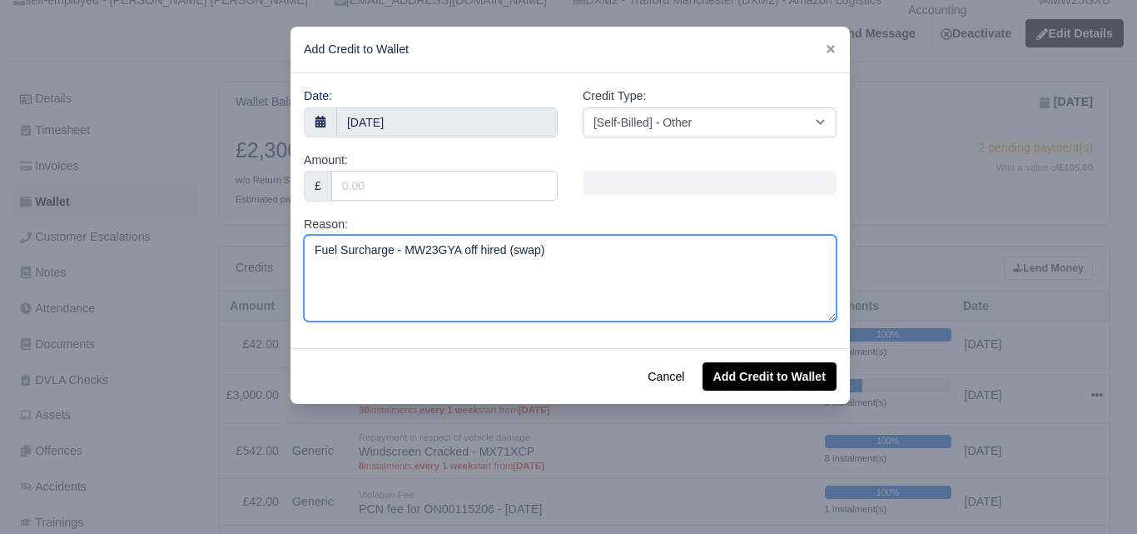
drag, startPoint x: 460, startPoint y: 248, endPoint x: 508, endPoint y: 253, distance: 48.5
click at [508, 253] on textarea "Fuel Surcharge - MW23GYA off hired (swap)" at bounding box center [570, 278] width 533 height 87
click at [467, 253] on textarea "Fuel Surcharge - MW23GYA (swap)" at bounding box center [570, 278] width 533 height 87
type textarea "Fuel Surcharge - MW23GYA (Swap)"
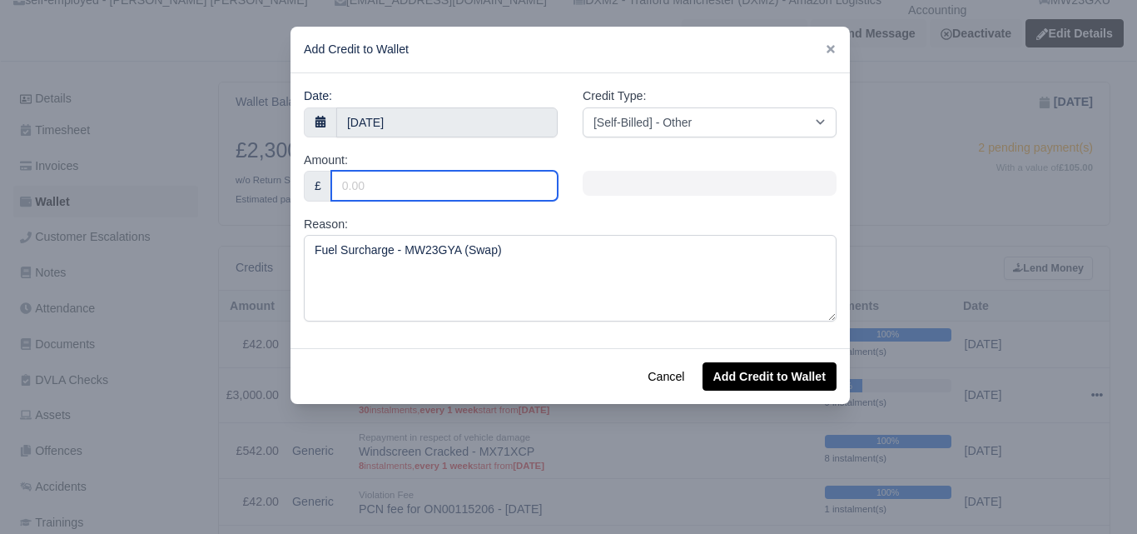
click at [371, 183] on input "Amount:" at bounding box center [444, 186] width 226 height 30
type input "43.17"
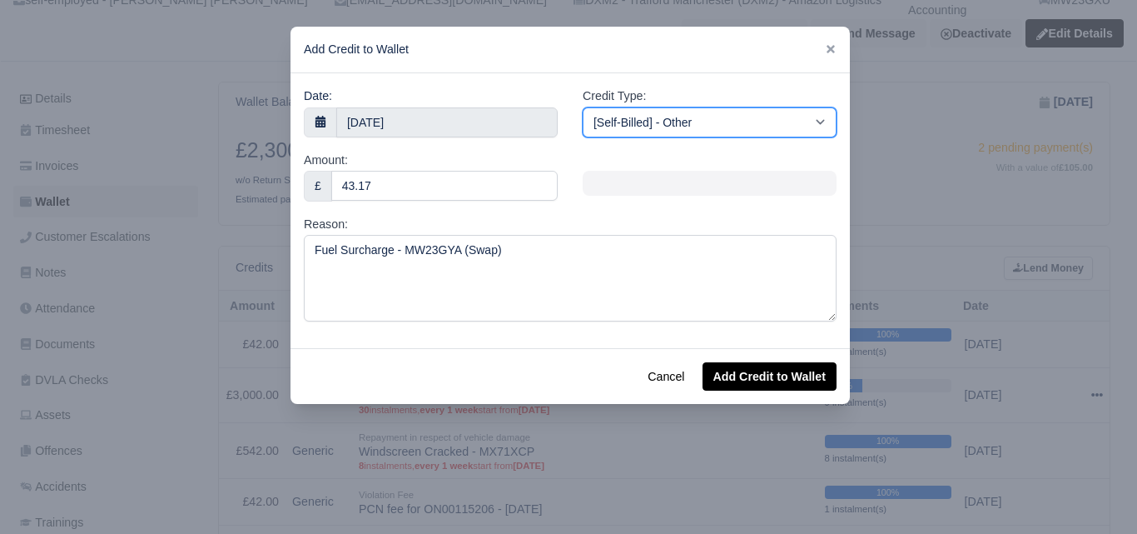
click at [673, 118] on select "[Self-Billed] - Other [Self-Billed] - Negative Invoice [Self-Billed] - Keychain…" at bounding box center [710, 122] width 254 height 30
click at [583, 107] on select "[Self-Billed] - Other [Self-Billed] - Negative Invoice [Self-Billed] - Keychain…" at bounding box center [710, 122] width 254 height 30
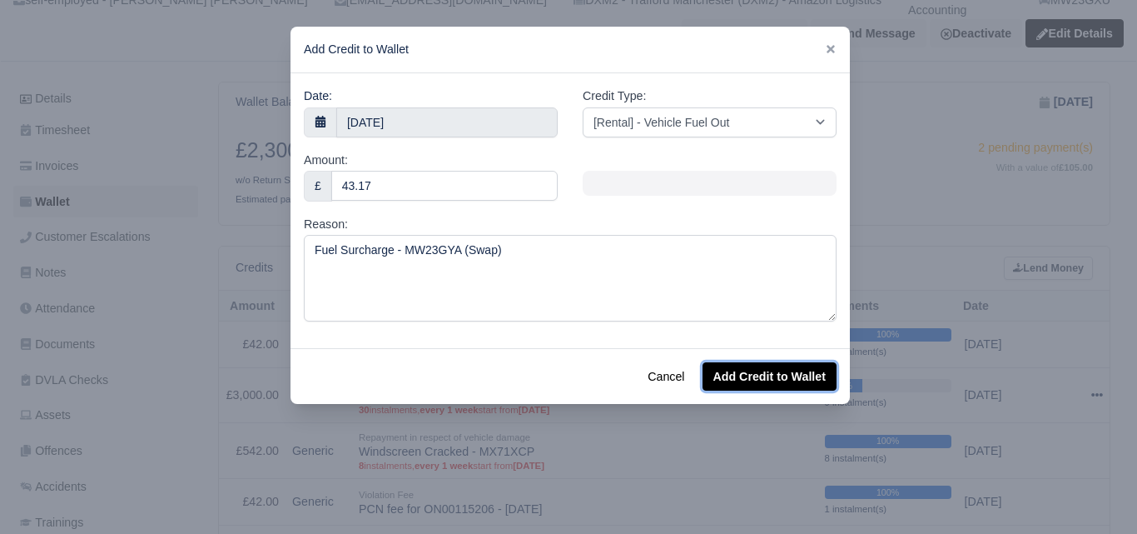
click at [785, 371] on button "Add Credit to Wallet" at bounding box center [770, 376] width 134 height 28
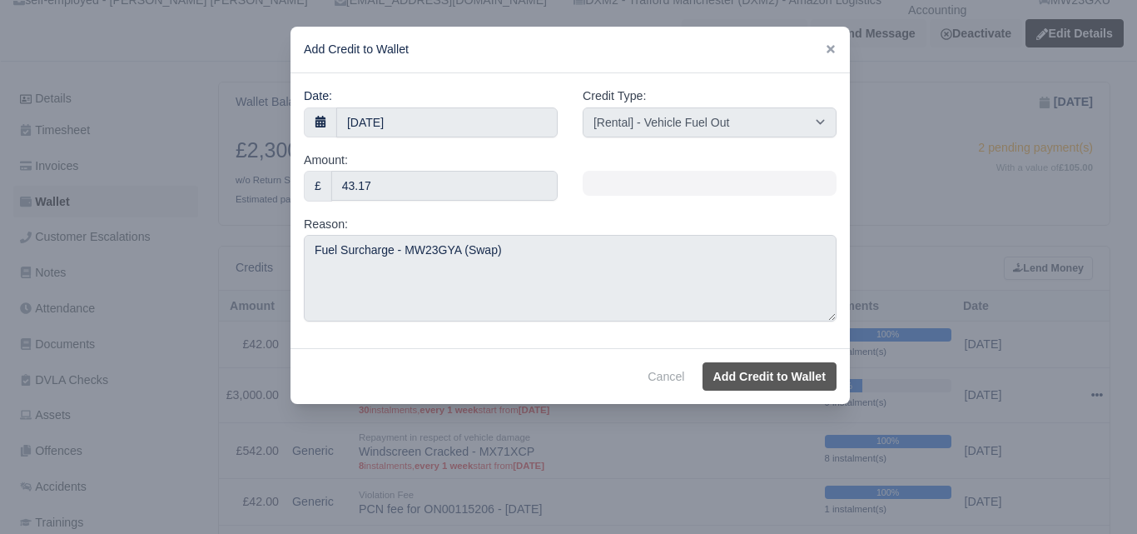
select select "other"
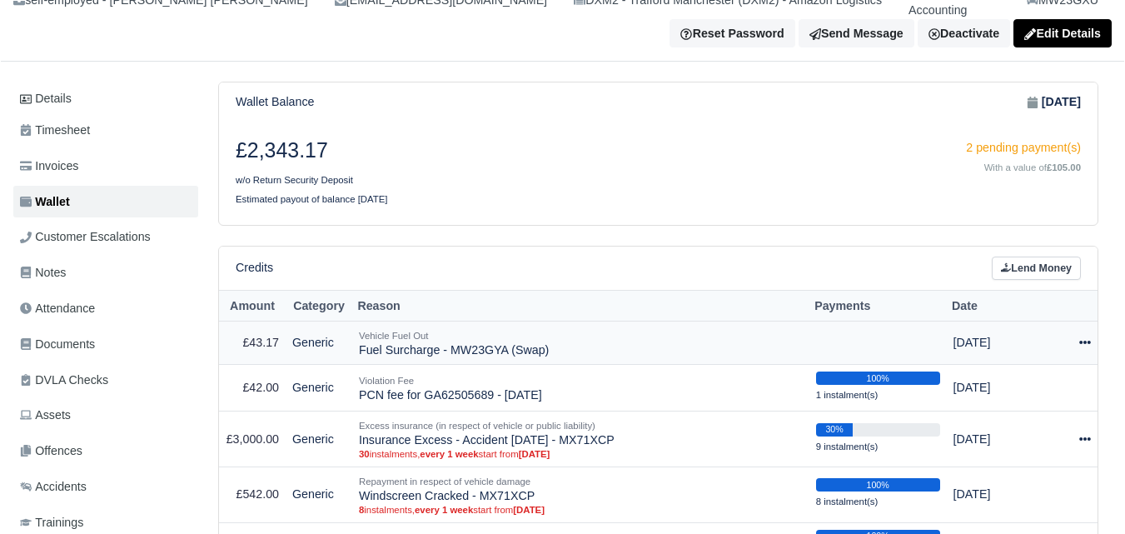
scroll to position [158, 0]
drag, startPoint x: 362, startPoint y: 336, endPoint x: 545, endPoint y: 335, distance: 183.2
click at [545, 335] on td "Vehicle Fuel Out Fuel Surcharge - MW23GYA (Swap)" at bounding box center [580, 343] width 457 height 44
drag, startPoint x: 360, startPoint y: 331, endPoint x: 549, endPoint y: 331, distance: 189.0
click at [549, 331] on td "Vehicle Fuel Out Fuel Surcharge - MW23GYA (Swap)" at bounding box center [580, 343] width 457 height 44
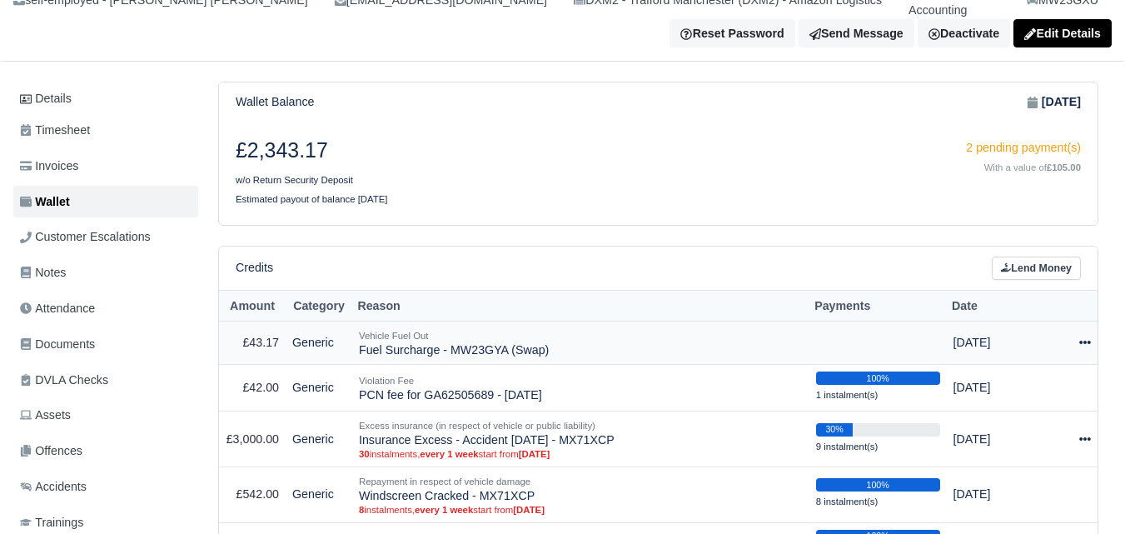
copy td "Fuel Surcharge - MW23GYA (Swap)"
click at [1045, 256] on link "Lend Money" at bounding box center [1036, 268] width 89 height 24
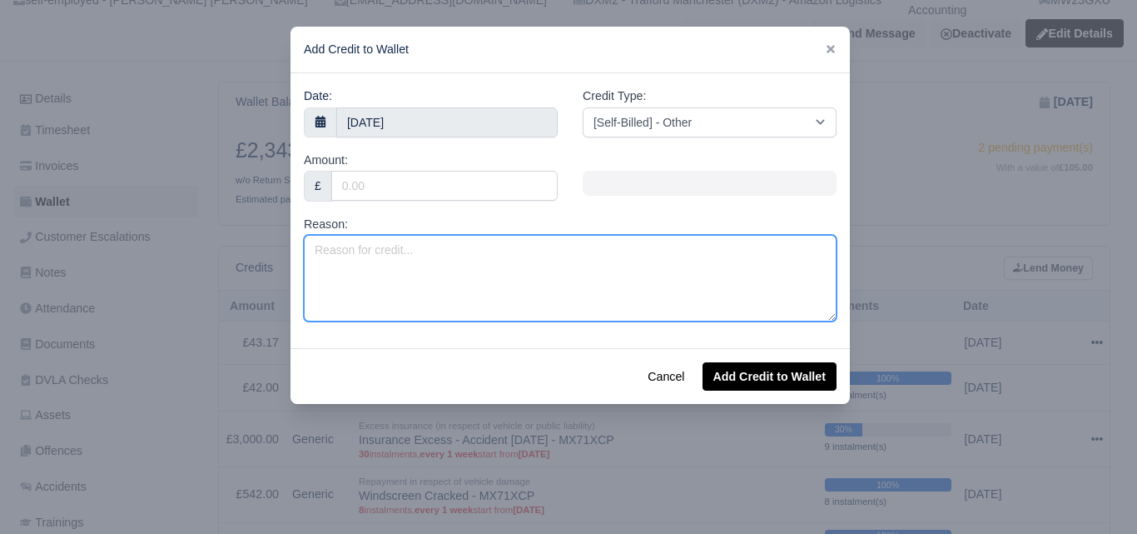
click at [489, 276] on textarea "Reason:" at bounding box center [570, 278] width 533 height 87
paste textarea "Fuel Surcharge - MW23GYA (Swap)"
drag, startPoint x: 316, startPoint y: 248, endPoint x: 336, endPoint y: 252, distance: 21.2
click at [336, 252] on textarea "Fuel Surcharge - MW23GYA (Swap)" at bounding box center [570, 278] width 533 height 87
type textarea "Adblue Surcharge - MW23GYA (Swap)"
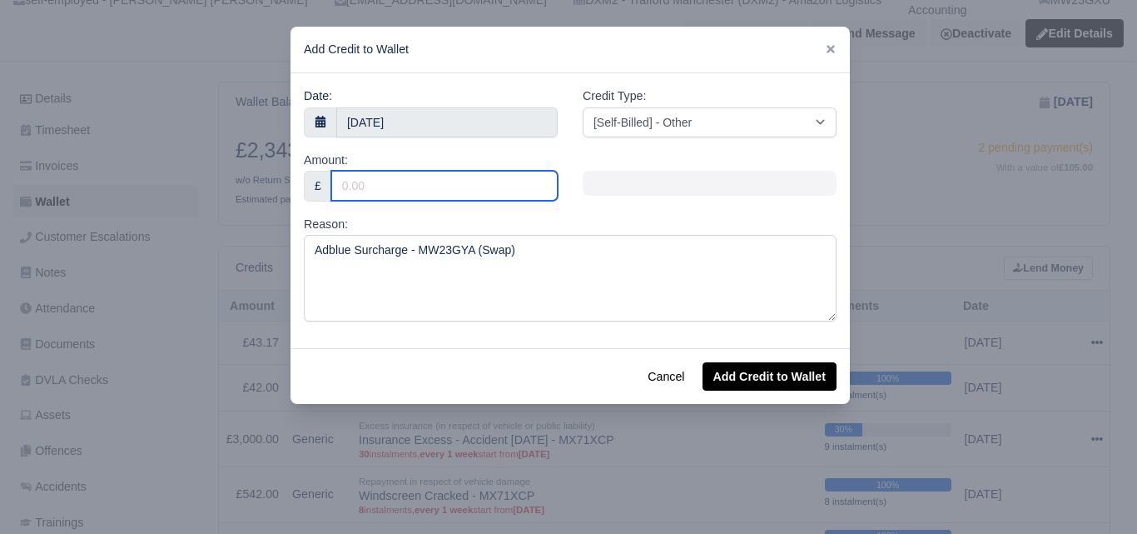
click at [466, 191] on input "Amount:" at bounding box center [444, 186] width 226 height 30
click at [466, 190] on input "Amount:" at bounding box center [444, 186] width 226 height 30
type input "32"
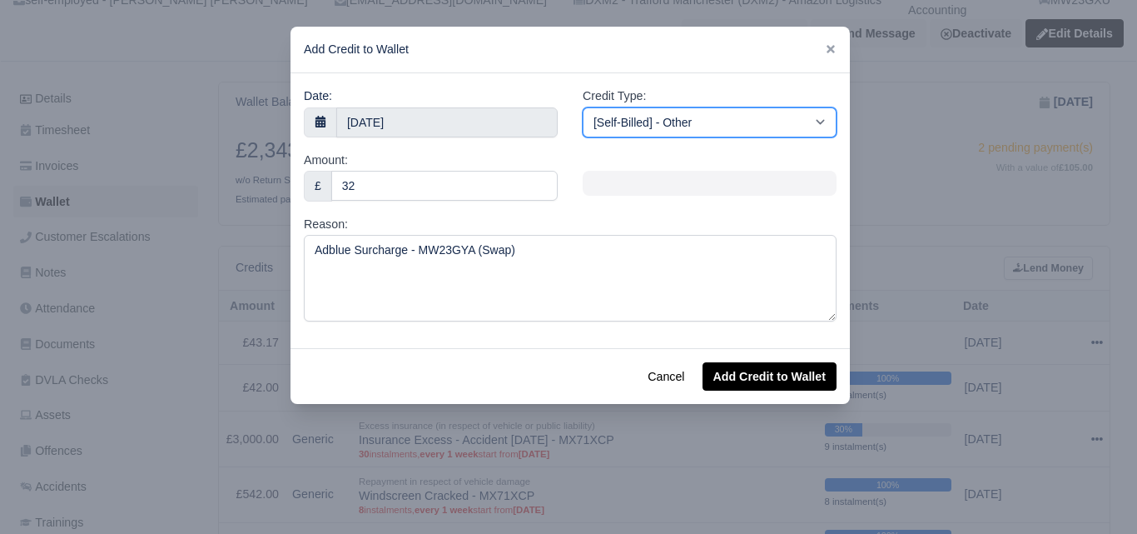
click at [690, 126] on select "[Self-Billed] - Other [Self-Billed] - Negative Invoice [Self-Billed] - Keychain…" at bounding box center [710, 122] width 254 height 30
click at [583, 107] on select "[Self-Billed] - Other [Self-Billed] - Negative Invoice [Self-Billed] - Keychain…" at bounding box center [710, 122] width 254 height 30
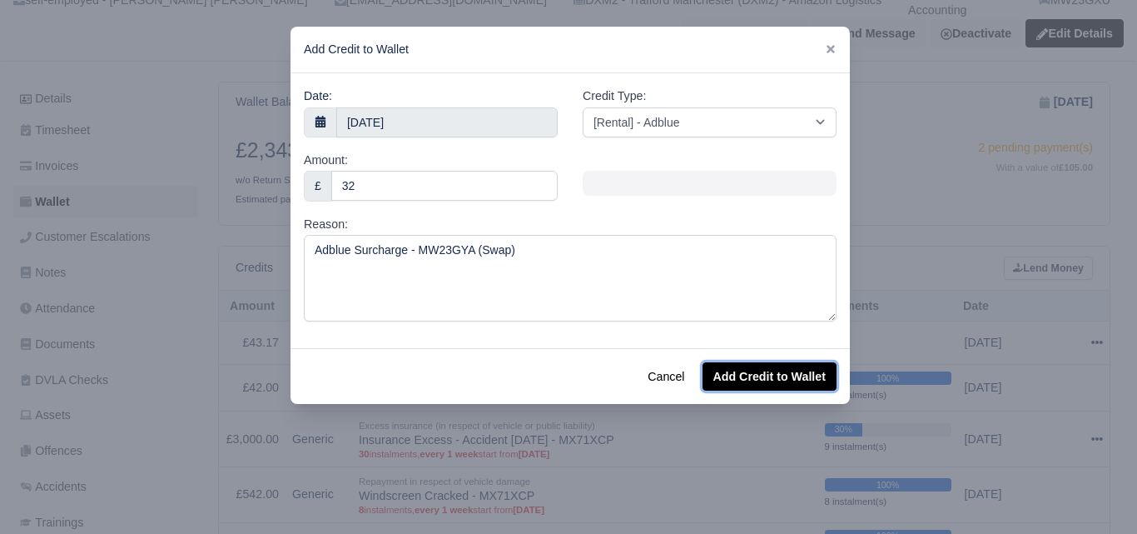
click at [779, 375] on button "Add Credit to Wallet" at bounding box center [770, 376] width 134 height 28
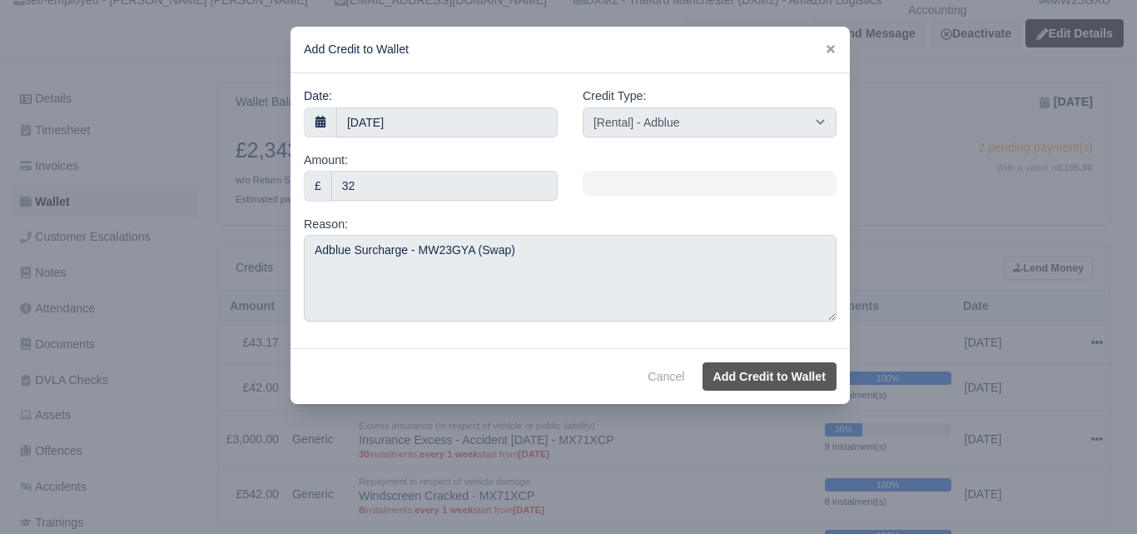
select select "other"
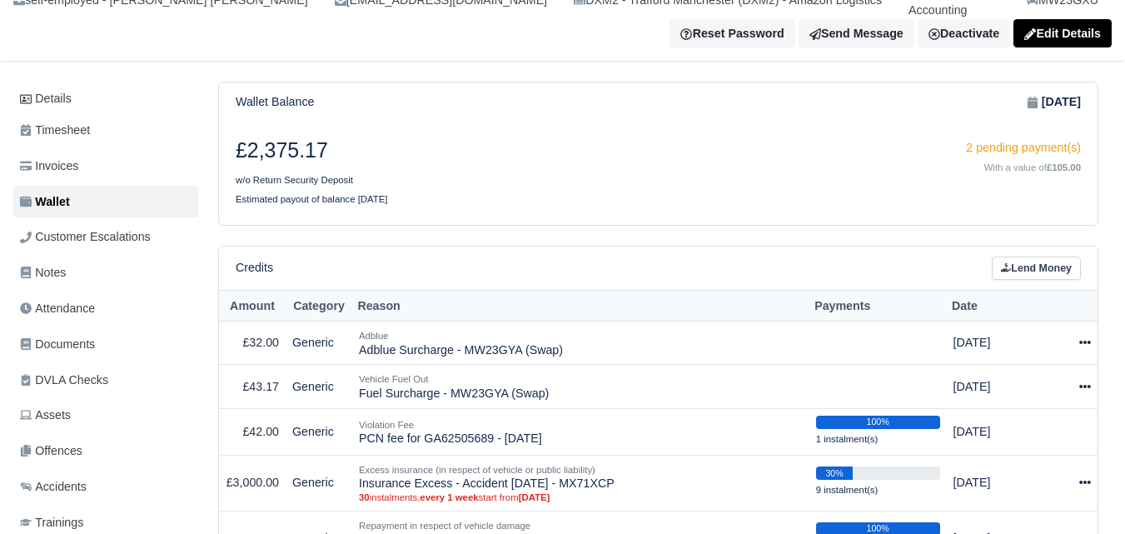
scroll to position [158, 0]
drag, startPoint x: 358, startPoint y: 335, endPoint x: 574, endPoint y: 338, distance: 216.5
click at [574, 338] on td "Adblue Adblue Surcharge - MW23GYA (Swap)" at bounding box center [580, 343] width 457 height 44
copy td "Adblue Surcharge - MW23GYA (Swap)"
click at [1060, 256] on link "Lend Money" at bounding box center [1036, 268] width 89 height 24
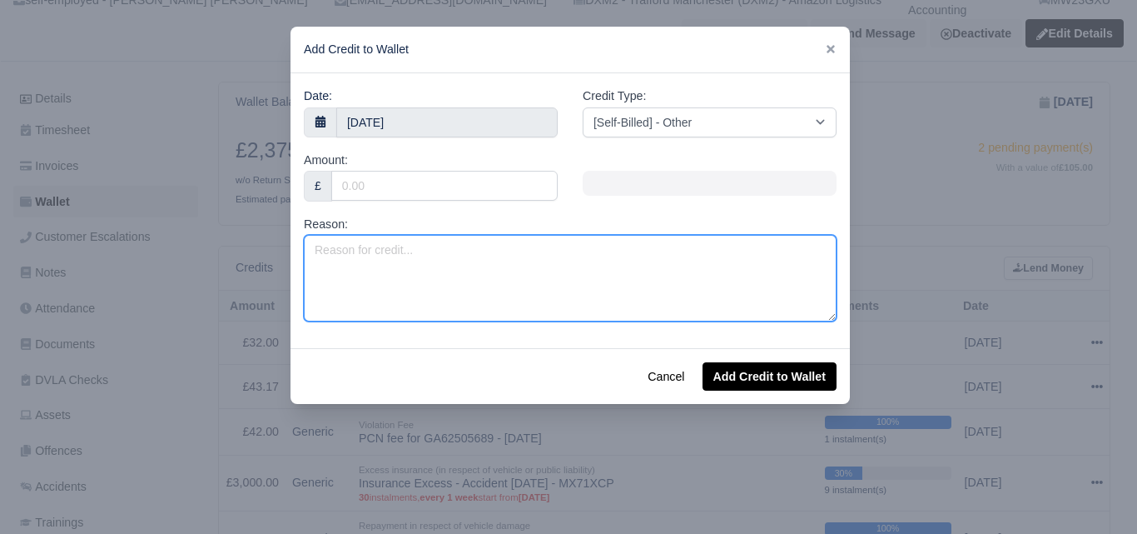
click at [490, 271] on textarea "Reason:" at bounding box center [570, 278] width 533 height 87
paste textarea "Adblue Surcharge - MW23GYA (Swap)"
drag, startPoint x: 315, startPoint y: 247, endPoint x: 375, endPoint y: 250, distance: 60.8
click at [375, 250] on textarea "Adblue Surcharge - MW23GYA (Swap)" at bounding box center [570, 278] width 533 height 87
type textarea "Valet Charge - MW23GYA (Swap)"
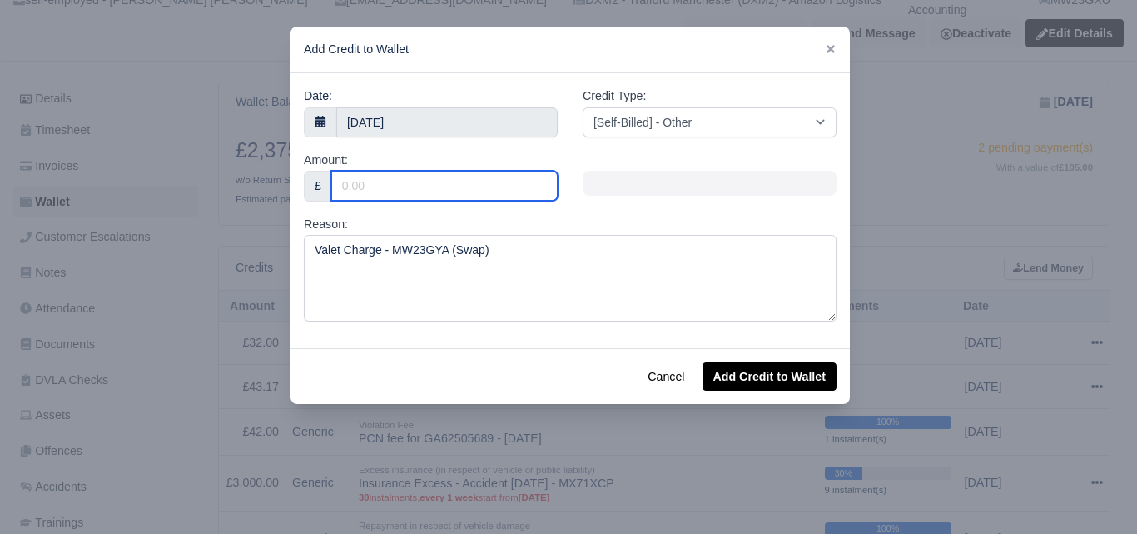
click at [422, 192] on input "Amount:" at bounding box center [444, 186] width 226 height 30
type input "25"
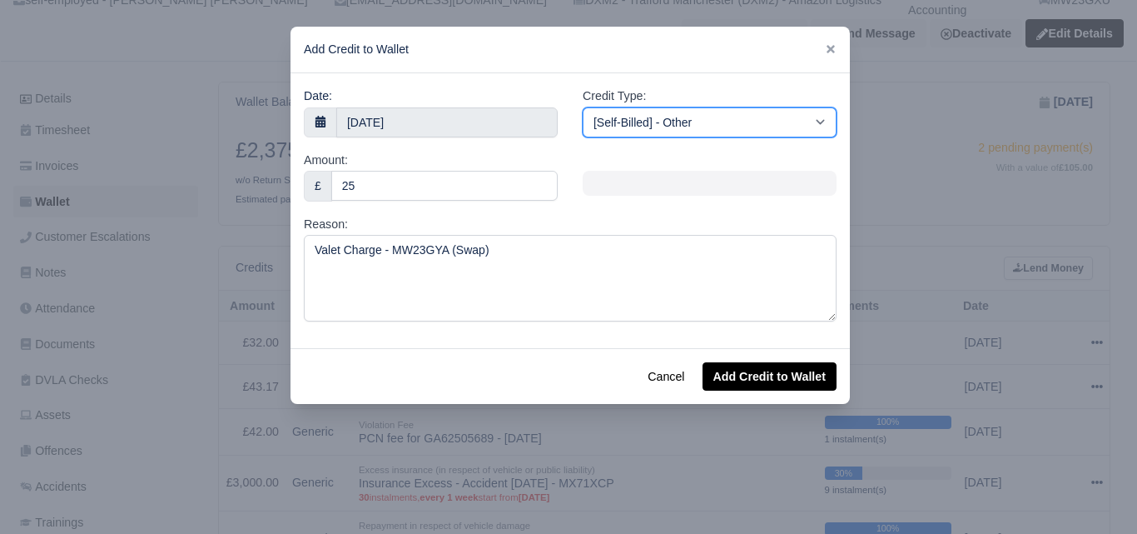
click at [701, 118] on select "[Self-Billed] - Other [Self-Billed] - Negative Invoice [Self-Billed] - Keychain…" at bounding box center [710, 122] width 254 height 30
click at [583, 107] on select "[Self-Billed] - Other [Self-Billed] - Negative Invoice [Self-Billed] - Keychain…" at bounding box center [710, 122] width 254 height 30
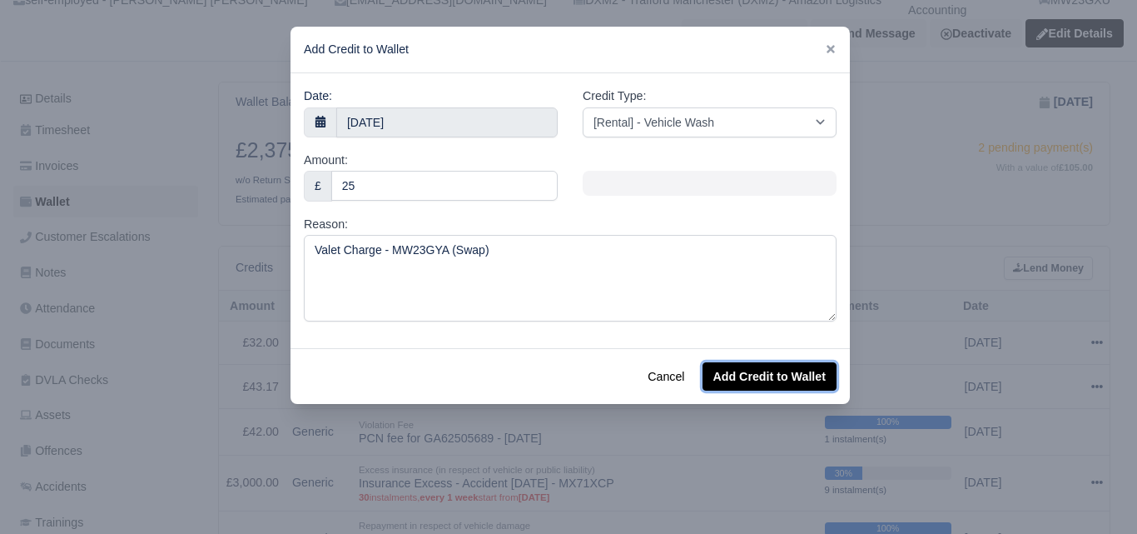
click at [797, 374] on button "Add Credit to Wallet" at bounding box center [770, 376] width 134 height 28
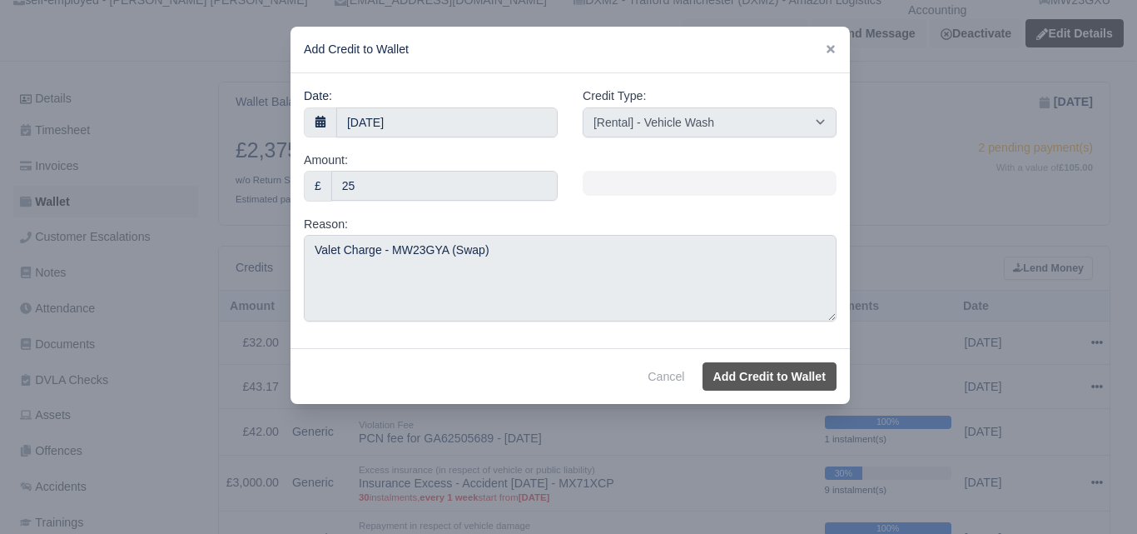
select select "other"
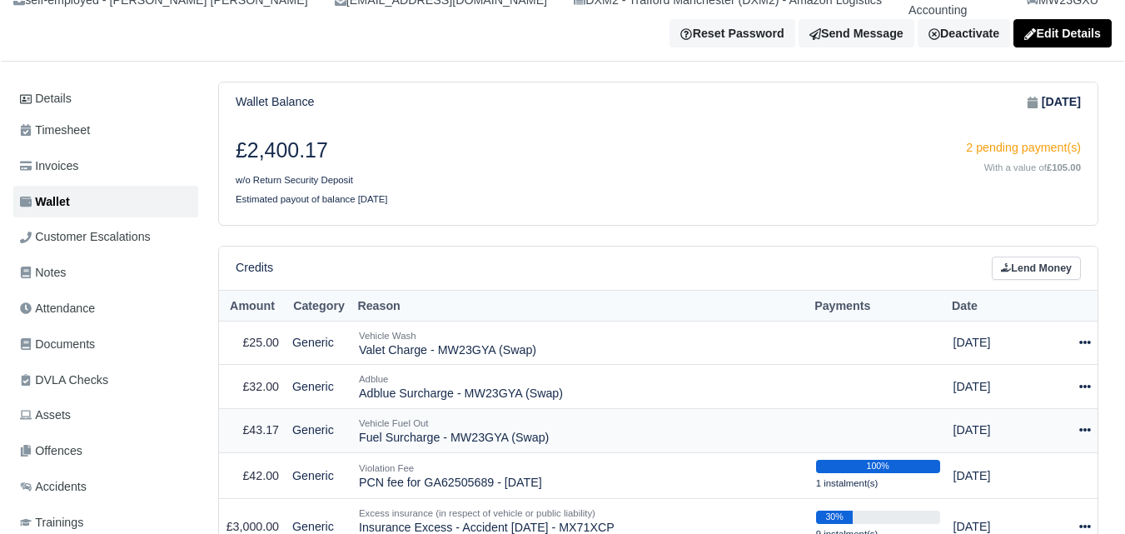
scroll to position [158, 0]
click at [1083, 424] on icon at bounding box center [1085, 430] width 12 height 12
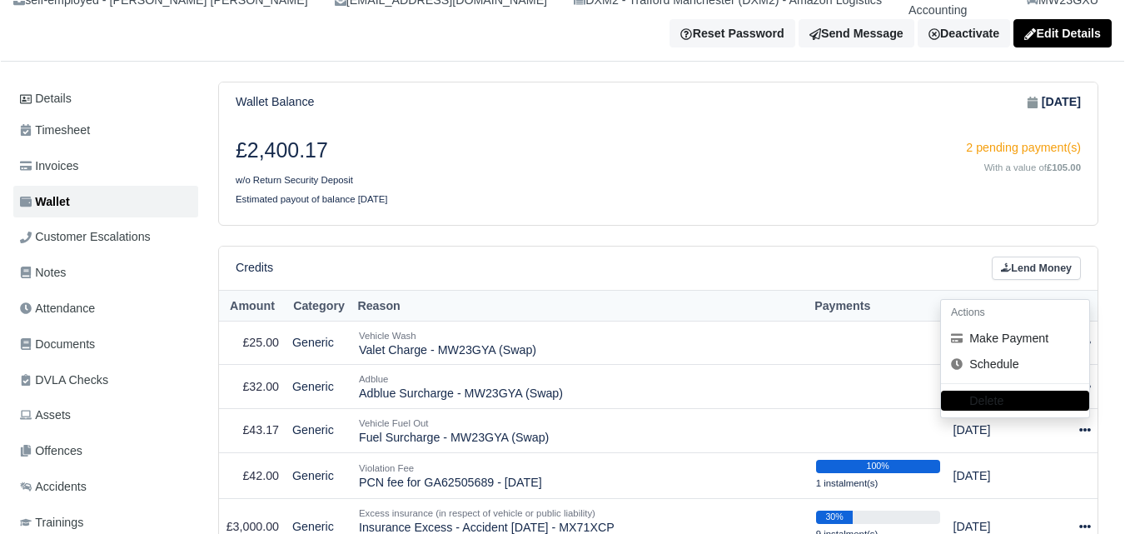
click at [696, 179] on div "£2,400.17 w/o Return Security Deposit 2 pending payment(s) With a value of £105…" at bounding box center [658, 173] width 878 height 102
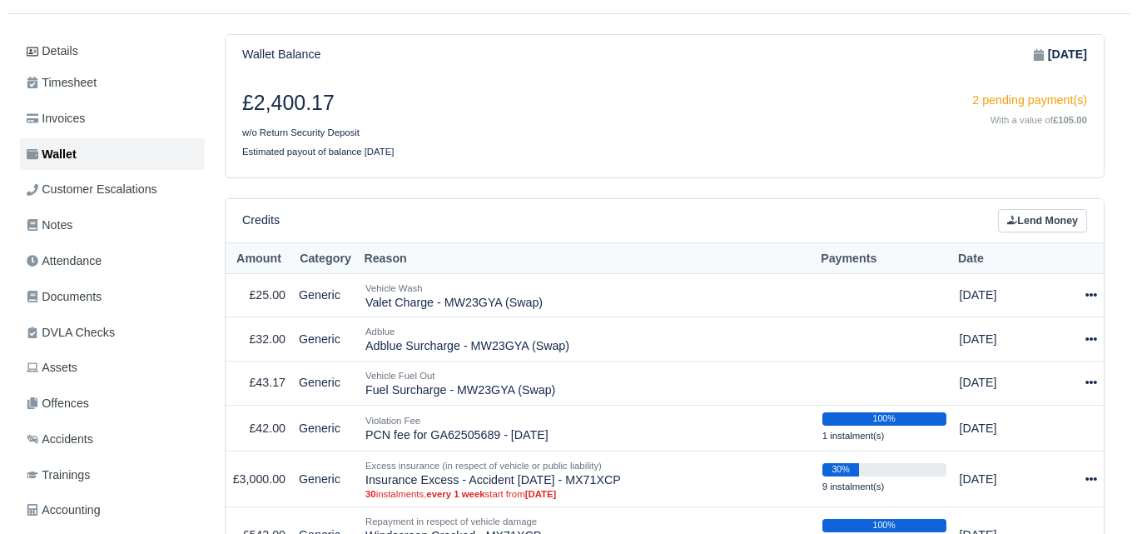
scroll to position [210, 0]
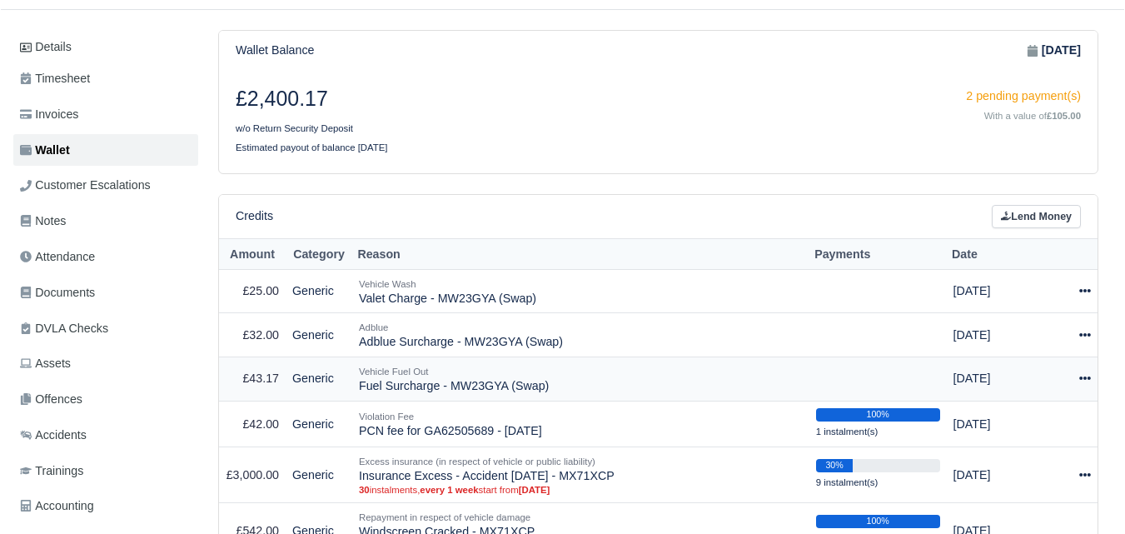
click at [1081, 372] on icon at bounding box center [1085, 378] width 12 height 12
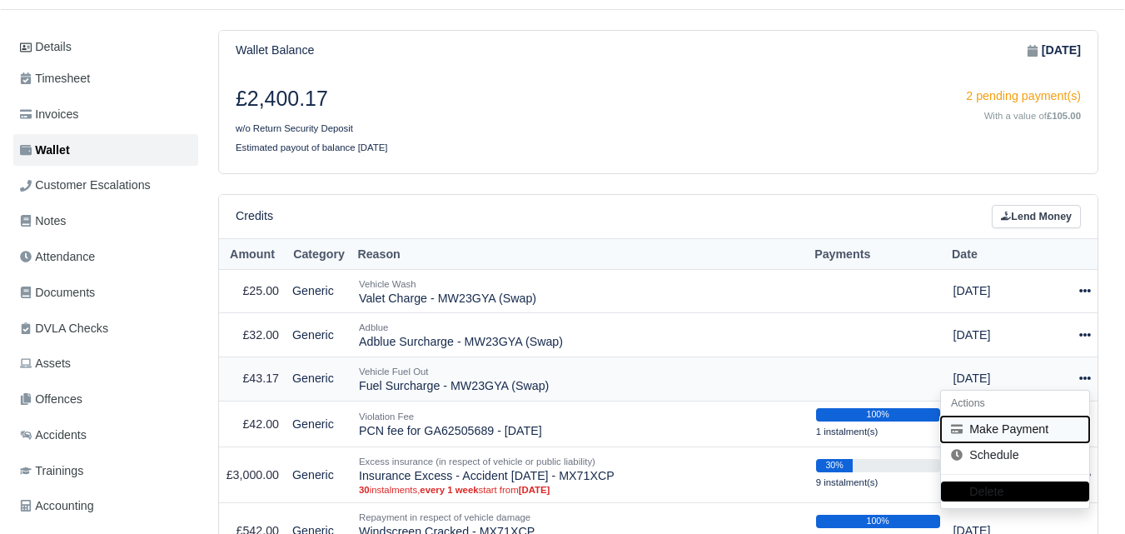
click at [997, 416] on button "Make Payment" at bounding box center [1015, 429] width 148 height 26
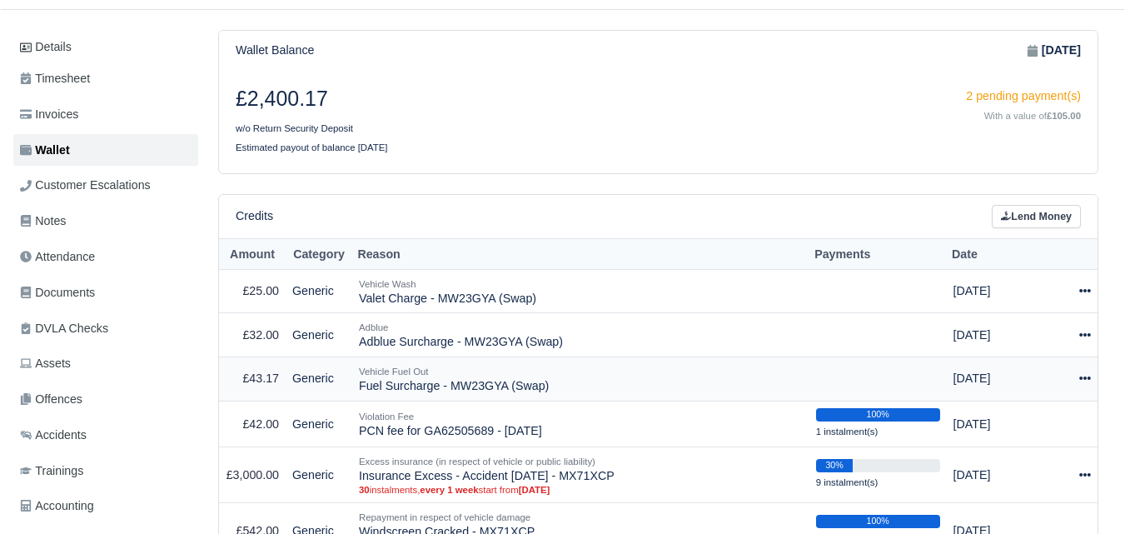
select select "6278"
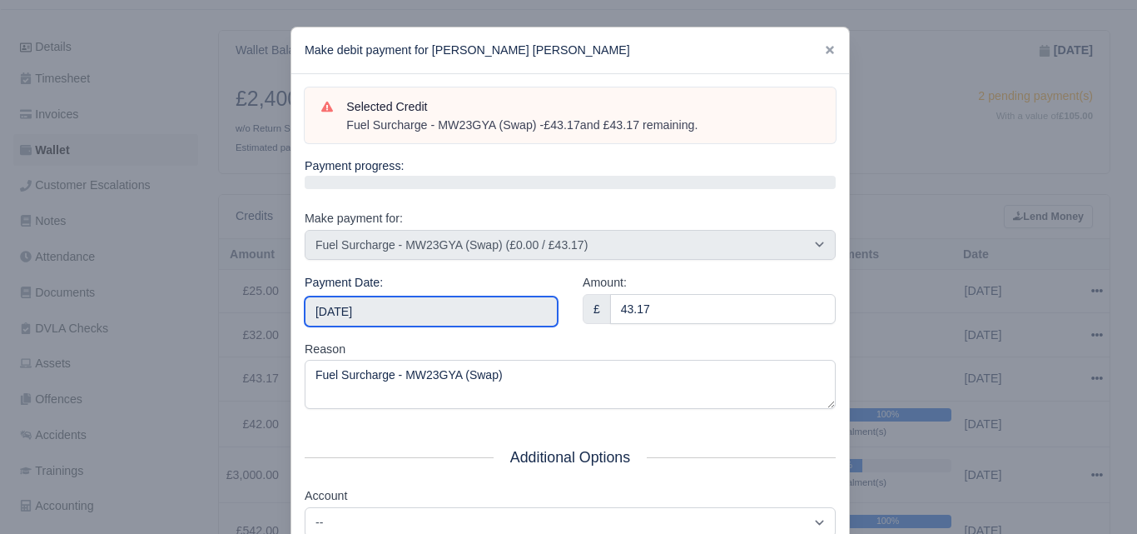
click at [429, 307] on input "2025-08-16" at bounding box center [431, 311] width 253 height 30
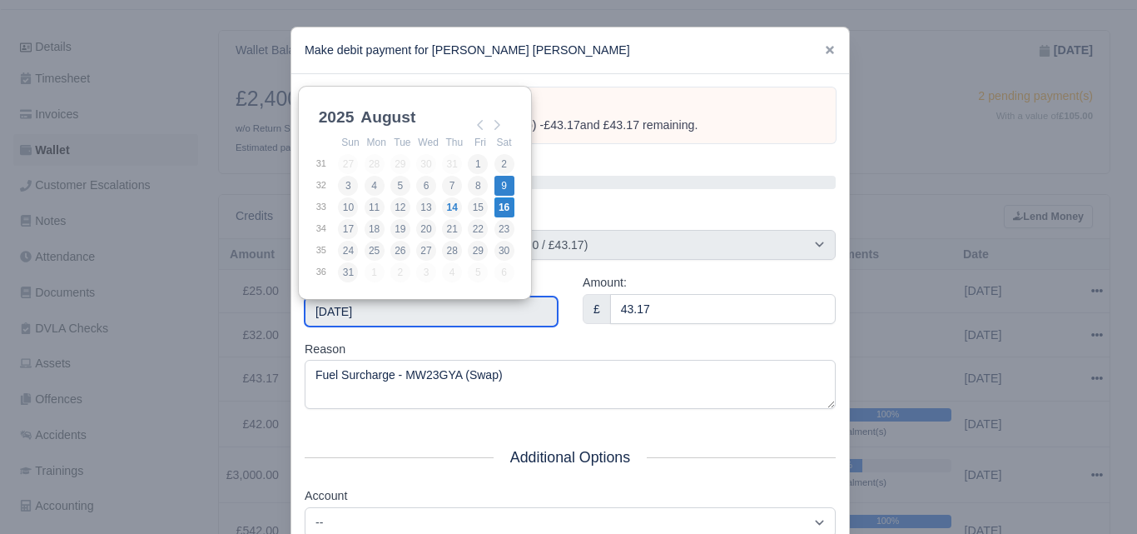
type input "2025-08-09"
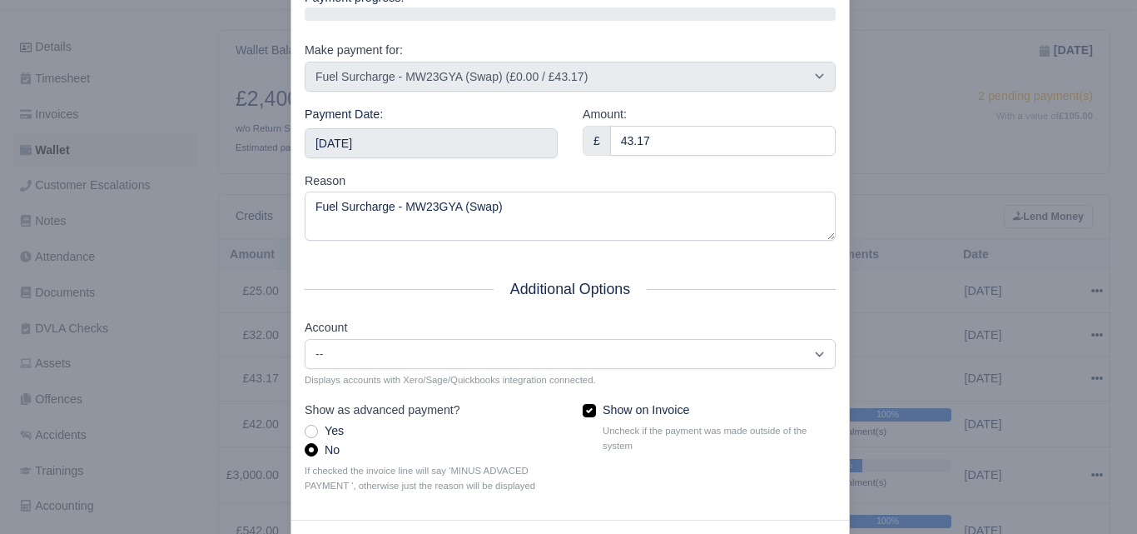
scroll to position [239, 0]
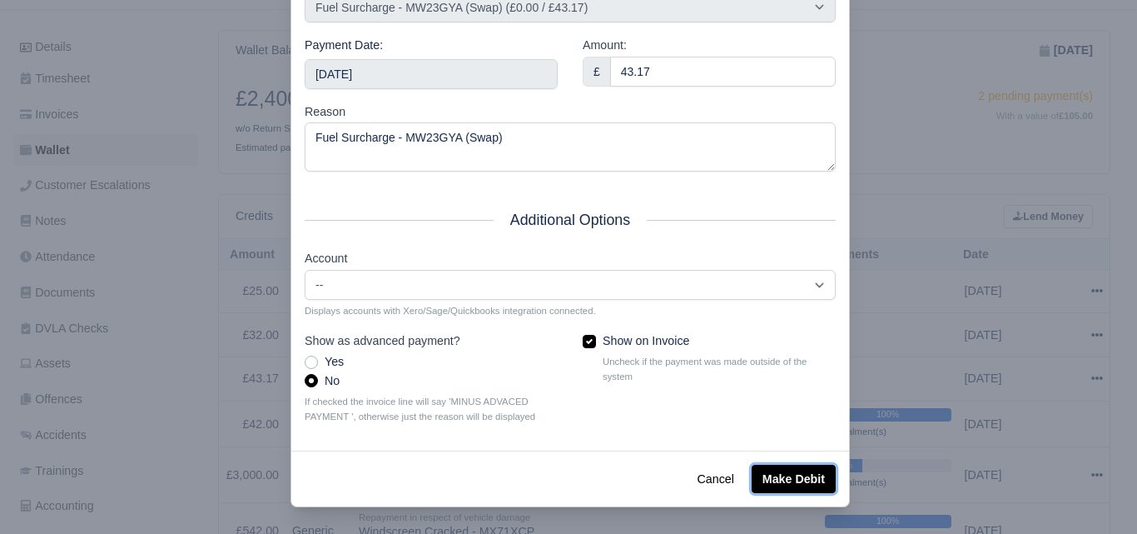
click at [768, 478] on button "Make Debit" at bounding box center [794, 479] width 84 height 28
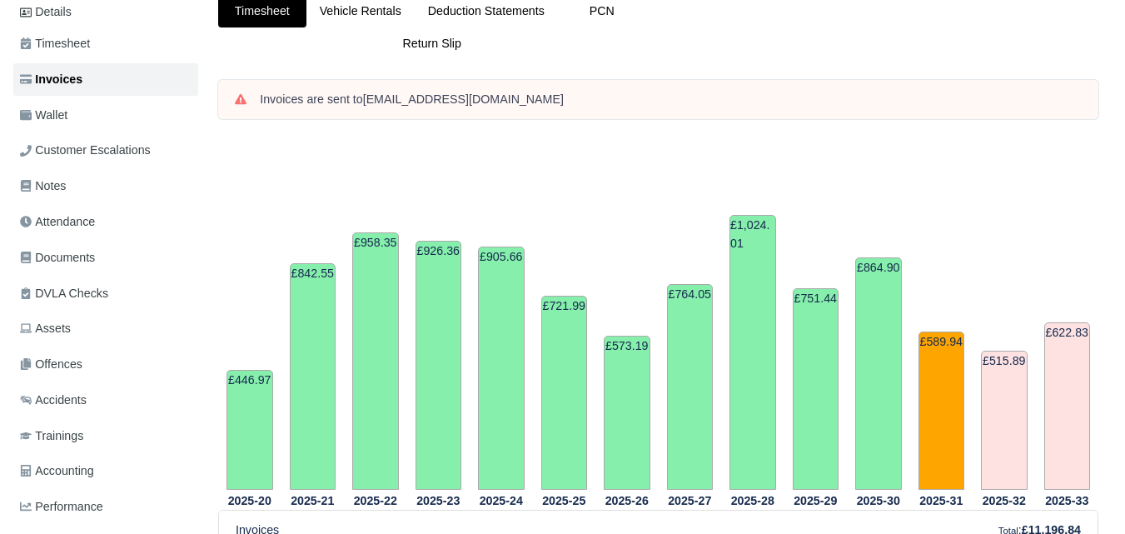
scroll to position [171, 0]
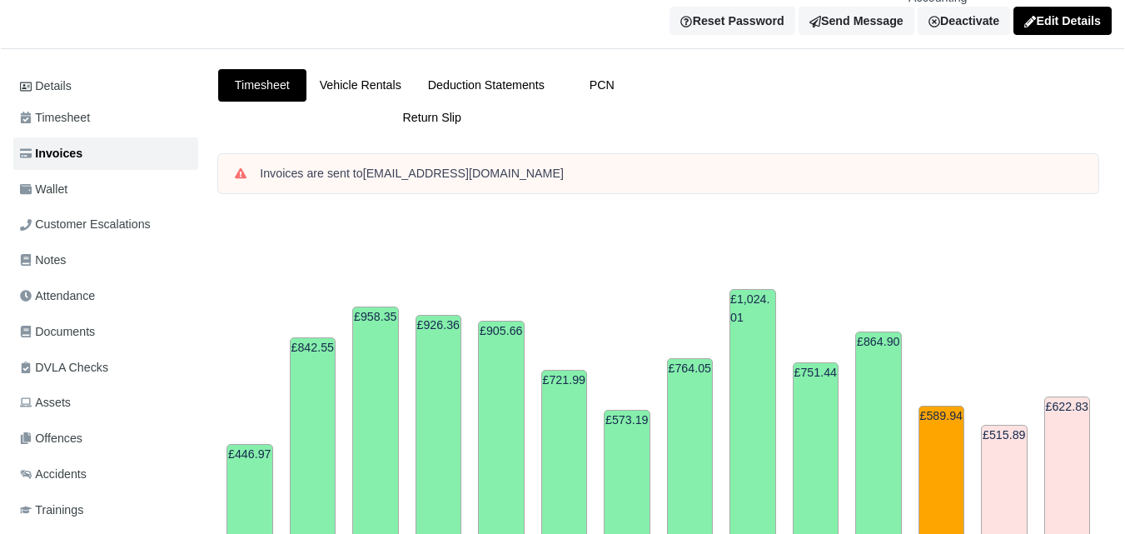
click at [1116, 155] on html "WEB LOGISTIX LTD My Invoices Schedule Workforce Manpower Expiring Documents Lea…" at bounding box center [562, 96] width 1125 height 534
click at [491, 69] on link "Deduction Statements" at bounding box center [486, 85] width 143 height 32
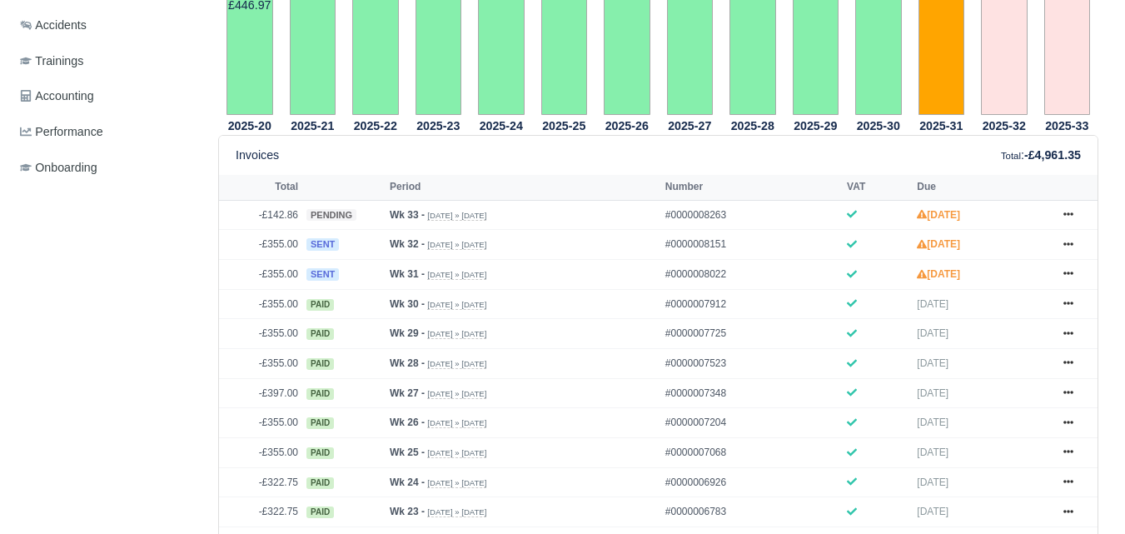
scroll to position [613, 0]
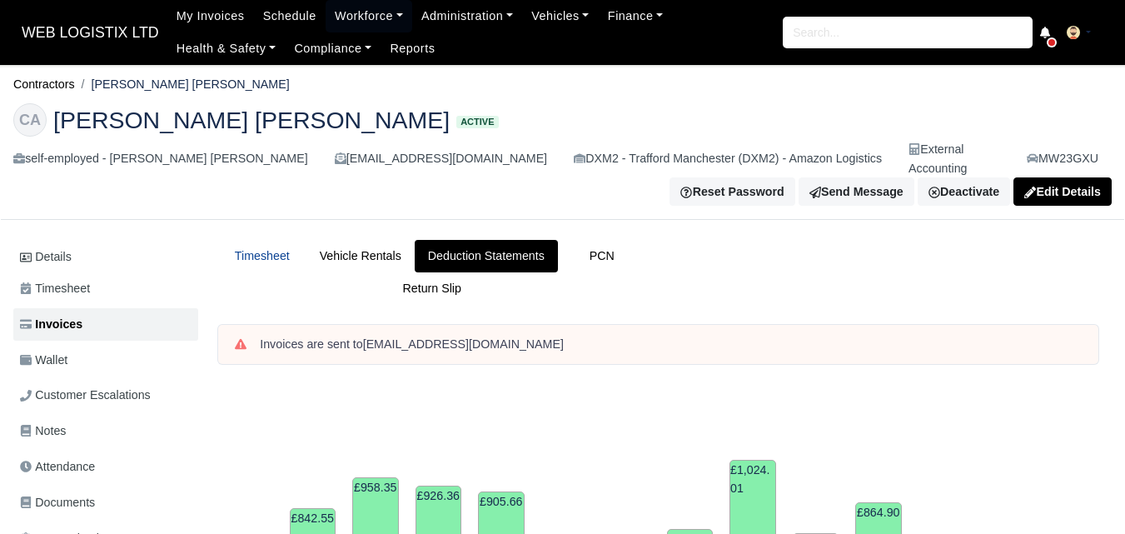
click at [251, 240] on link "Timesheet" at bounding box center [262, 256] width 88 height 32
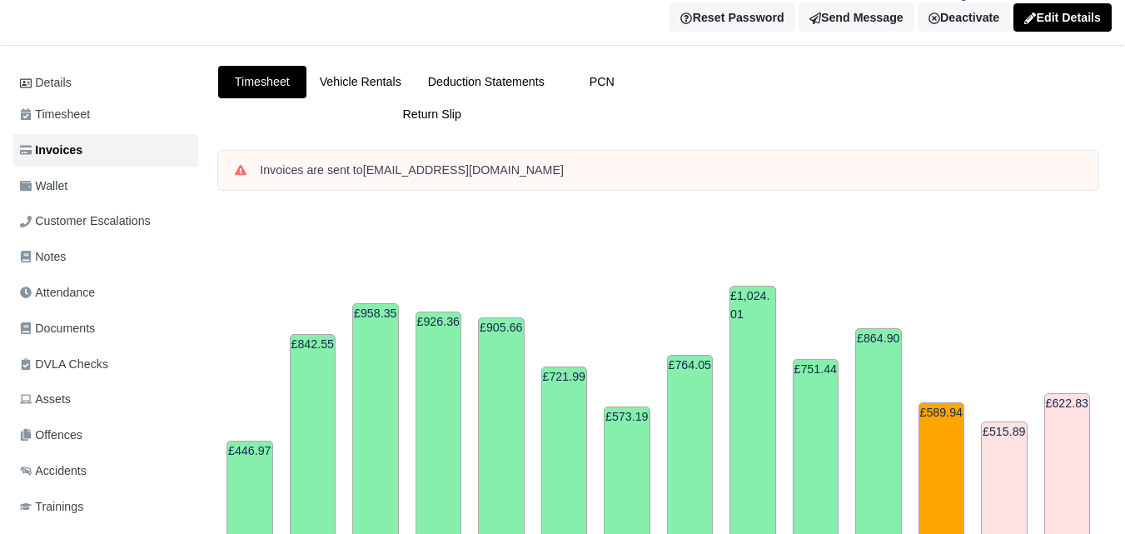
scroll to position [55, 0]
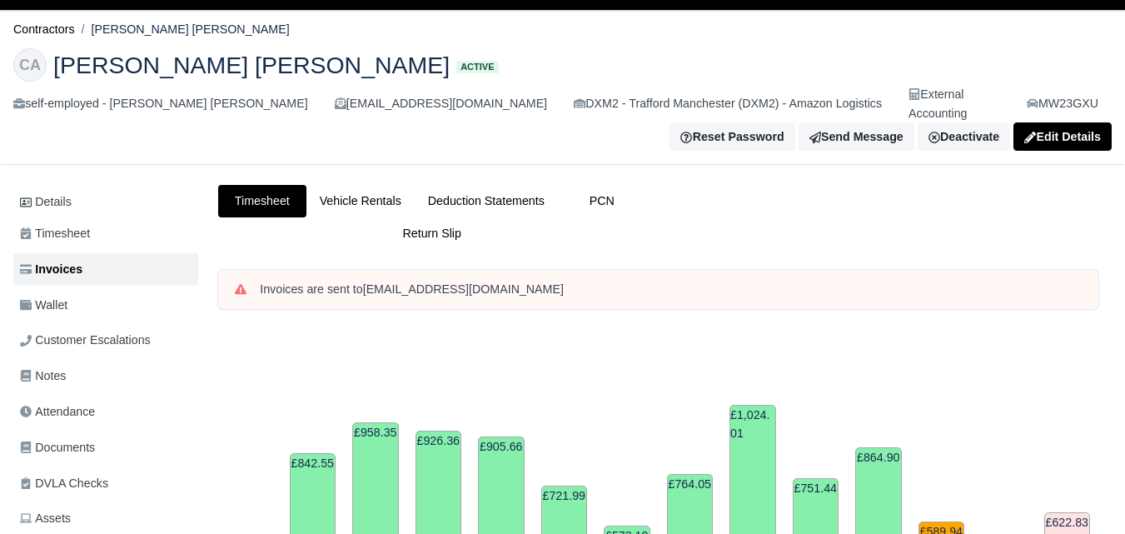
click at [1104, 127] on html "WEB LOGISTIX LTD My Invoices Schedule Workforce Manpower Expiring Documents Lea…" at bounding box center [562, 212] width 1125 height 534
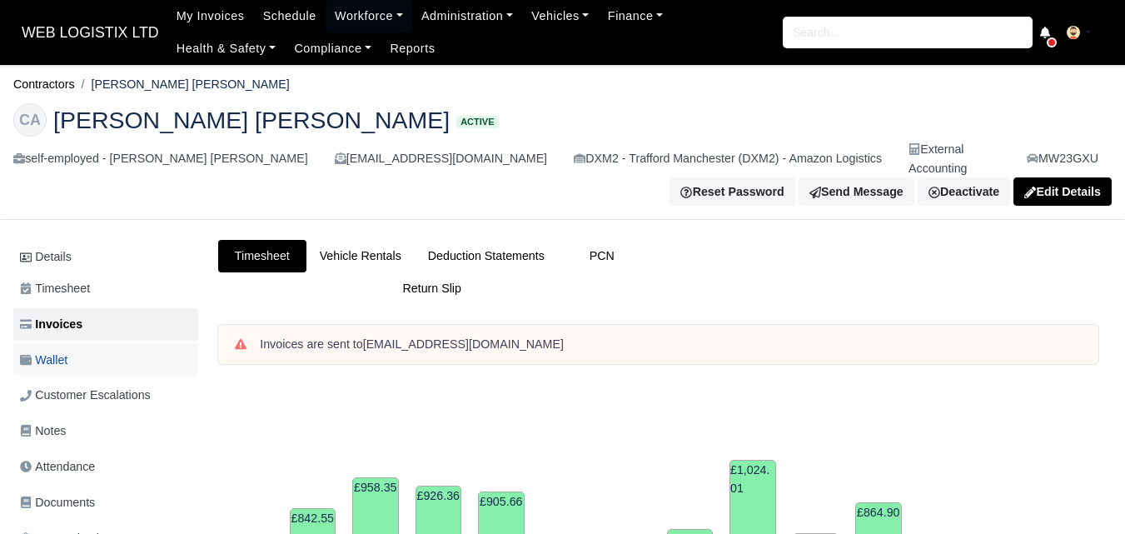
click at [79, 344] on link "Wallet" at bounding box center [105, 360] width 185 height 32
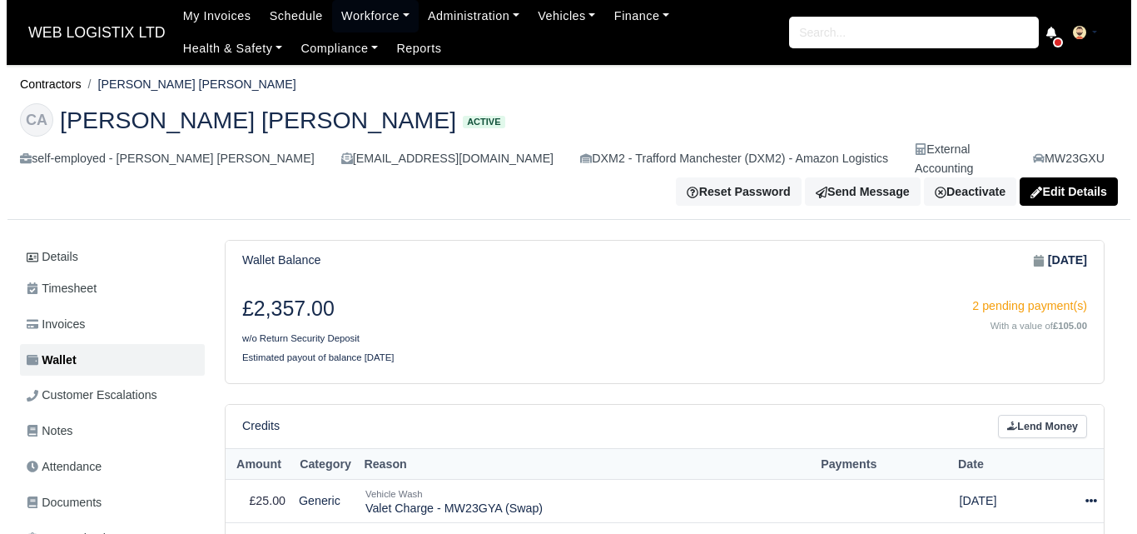
scroll to position [317, 0]
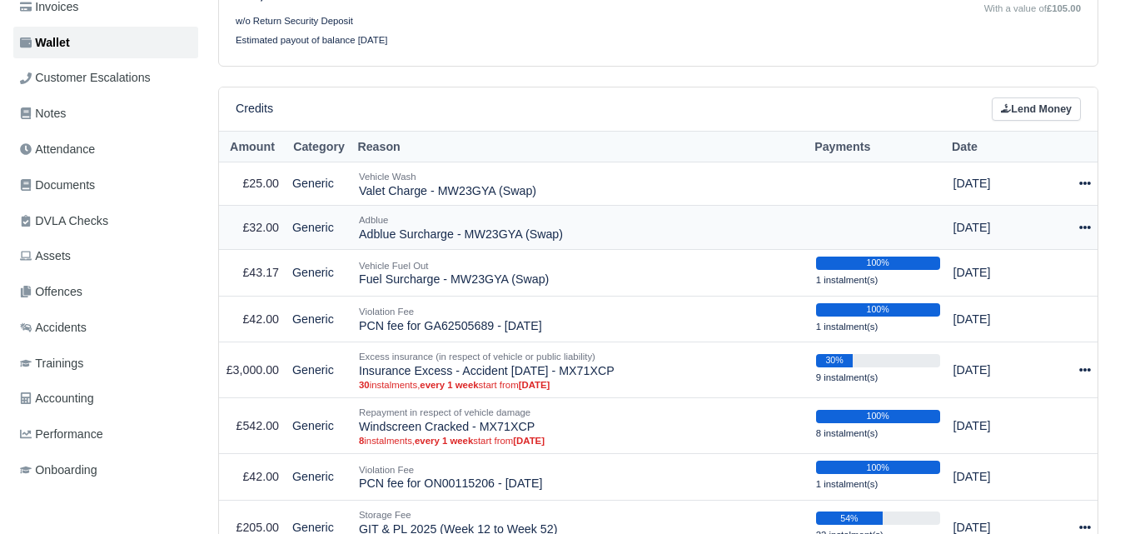
click at [1086, 221] on icon at bounding box center [1085, 227] width 12 height 12
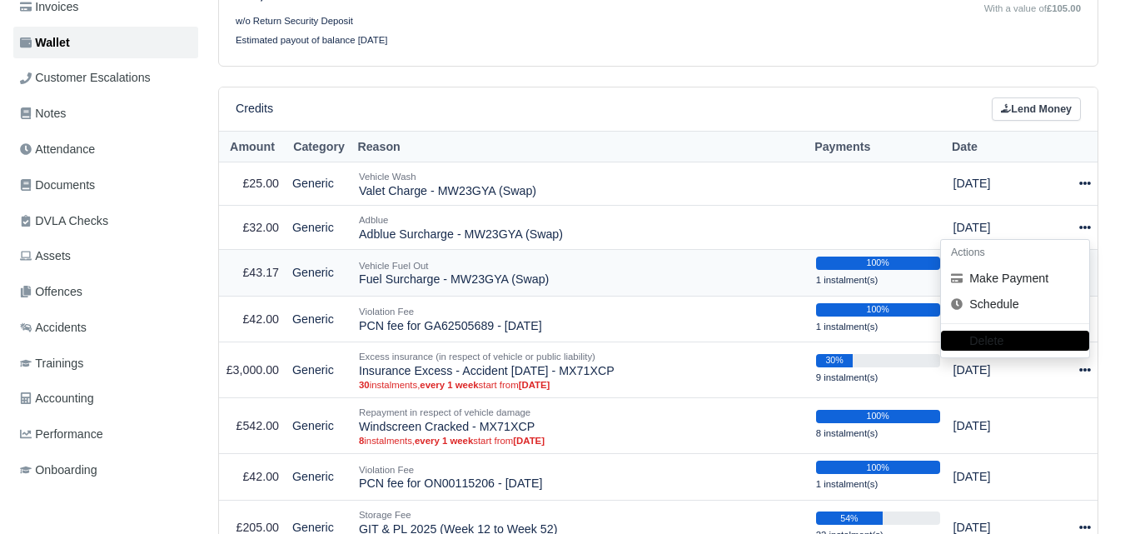
click at [1036, 245] on h6 "Actions" at bounding box center [1015, 253] width 148 height 26
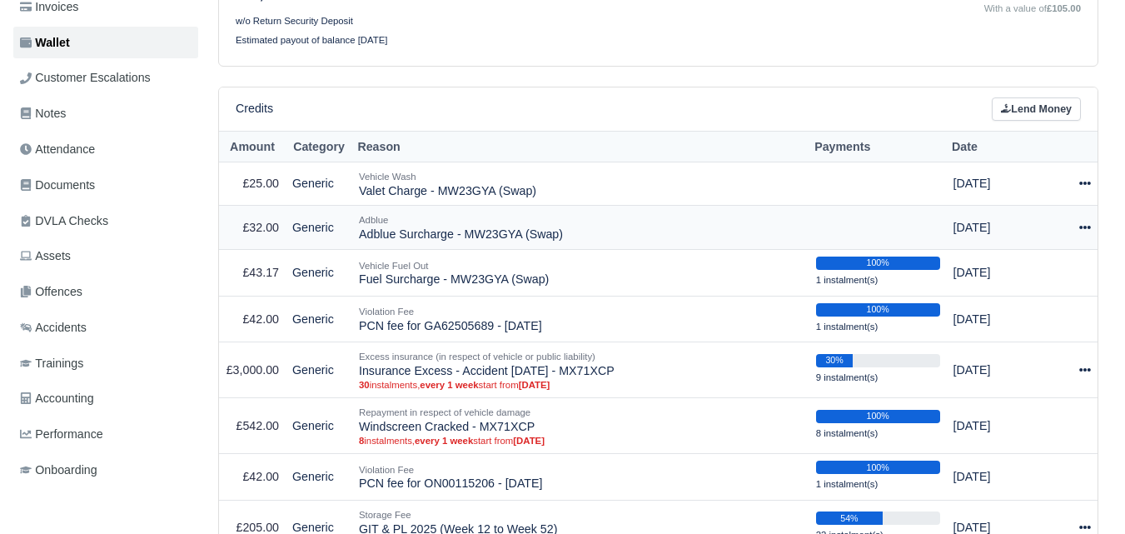
click at [1082, 221] on icon at bounding box center [1085, 227] width 12 height 12
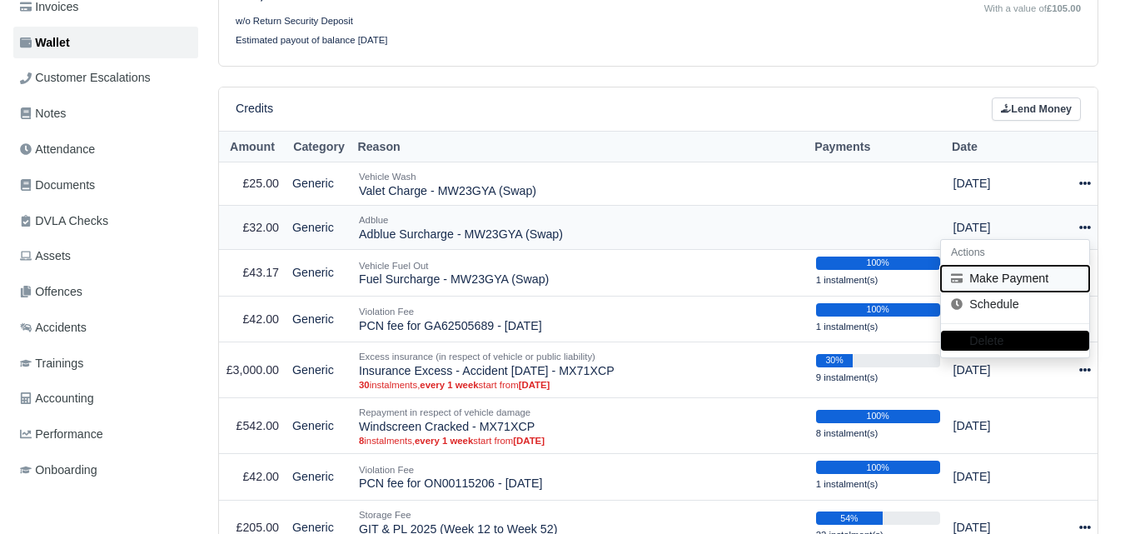
click at [1010, 266] on button "Make Payment" at bounding box center [1015, 279] width 148 height 26
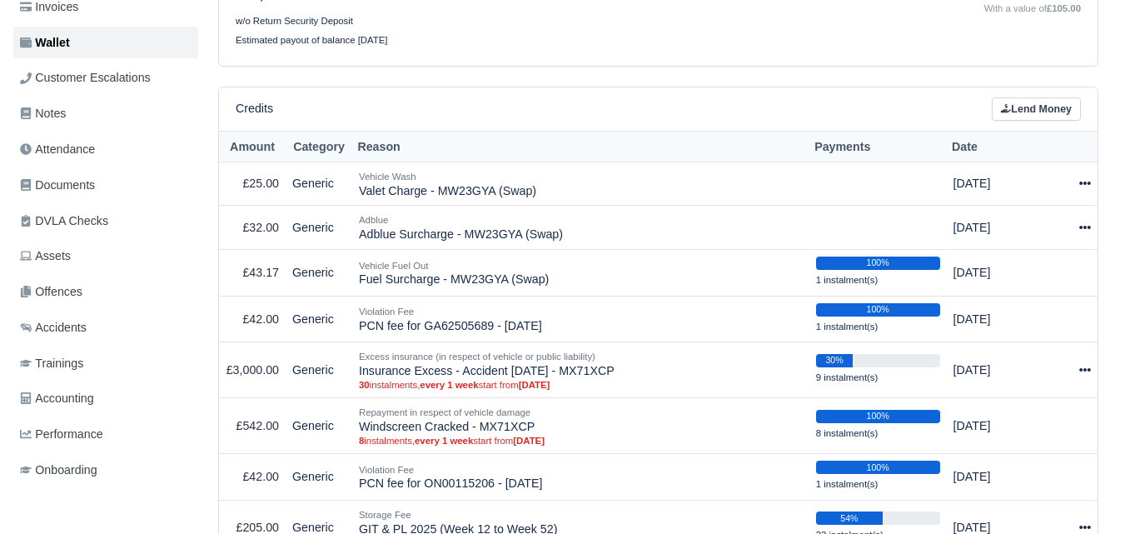
select select "6279"
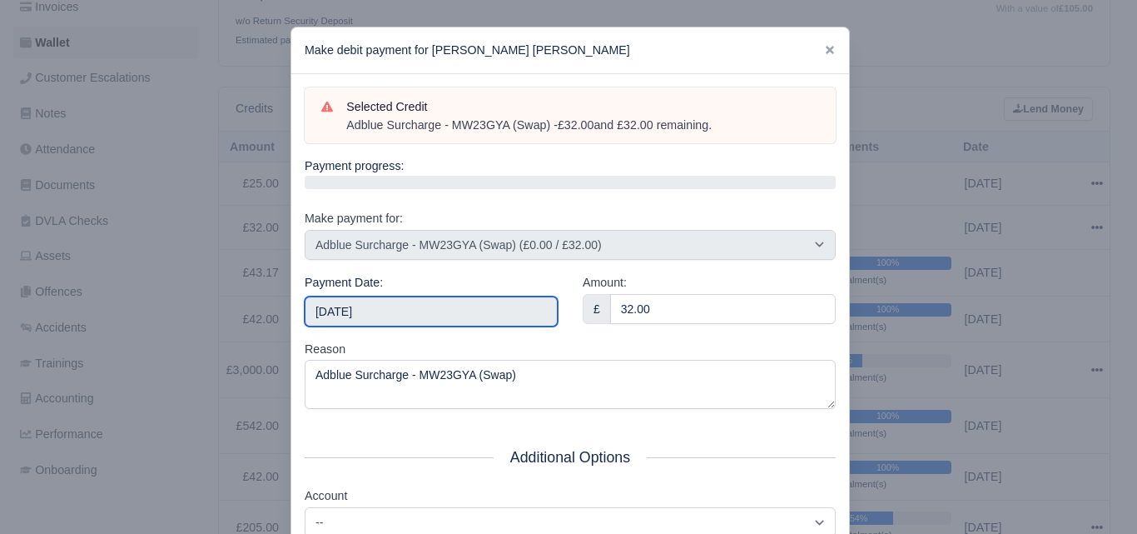
click at [420, 304] on input "2025-08-16" at bounding box center [431, 311] width 253 height 30
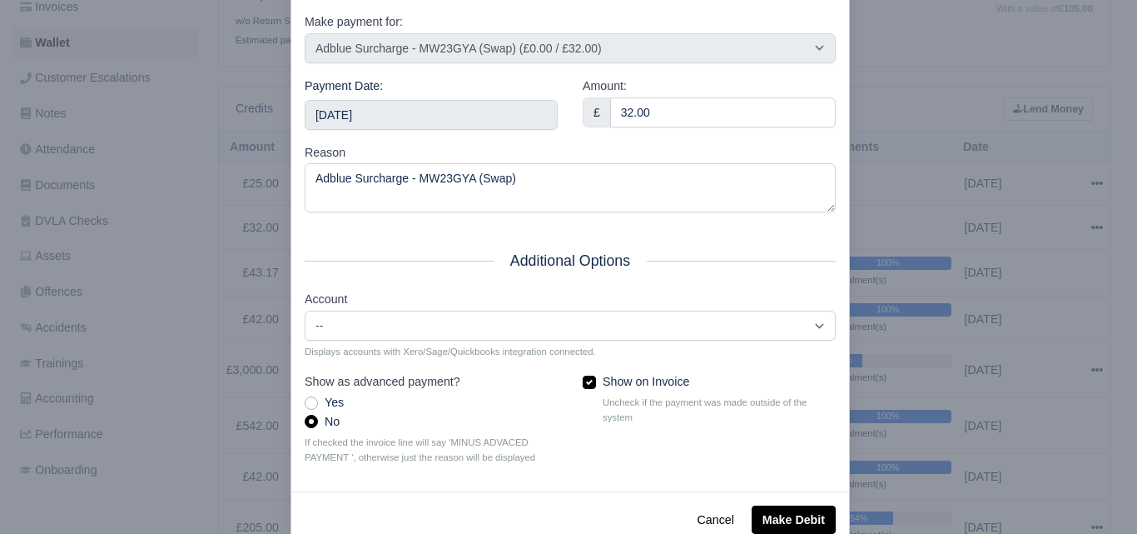
scroll to position [239, 0]
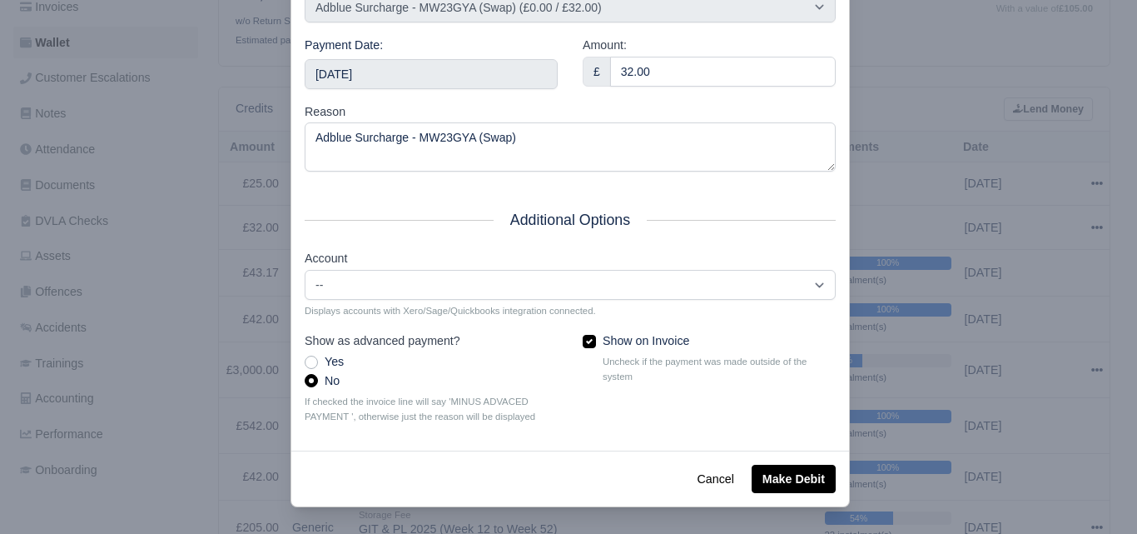
click at [778, 461] on div "Cancel Make Debit" at bounding box center [570, 478] width 558 height 56
click at [783, 472] on button "Make Debit" at bounding box center [794, 479] width 84 height 28
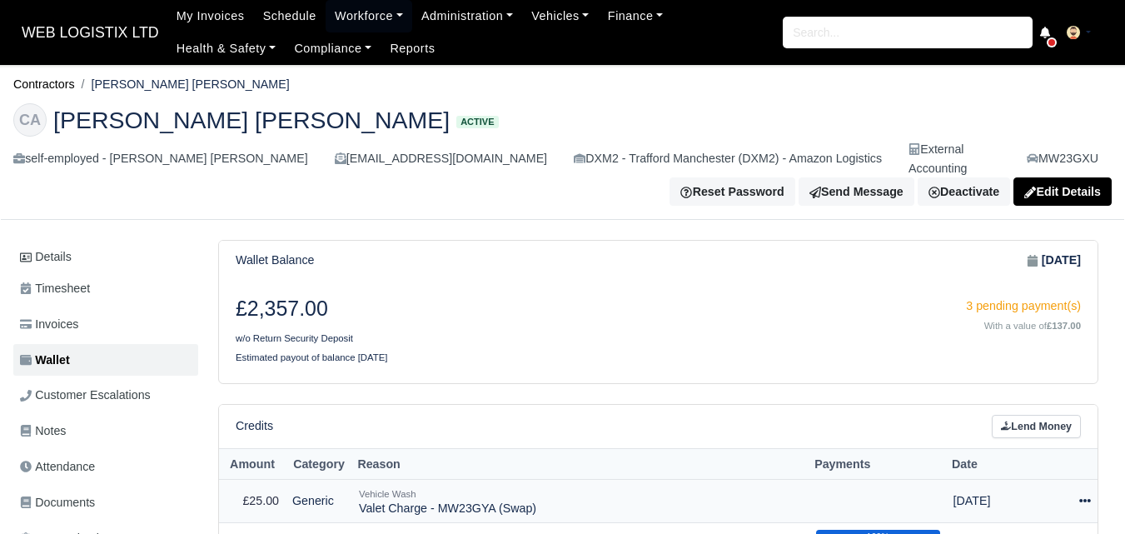
click at [1081, 495] on icon at bounding box center [1085, 501] width 12 height 12
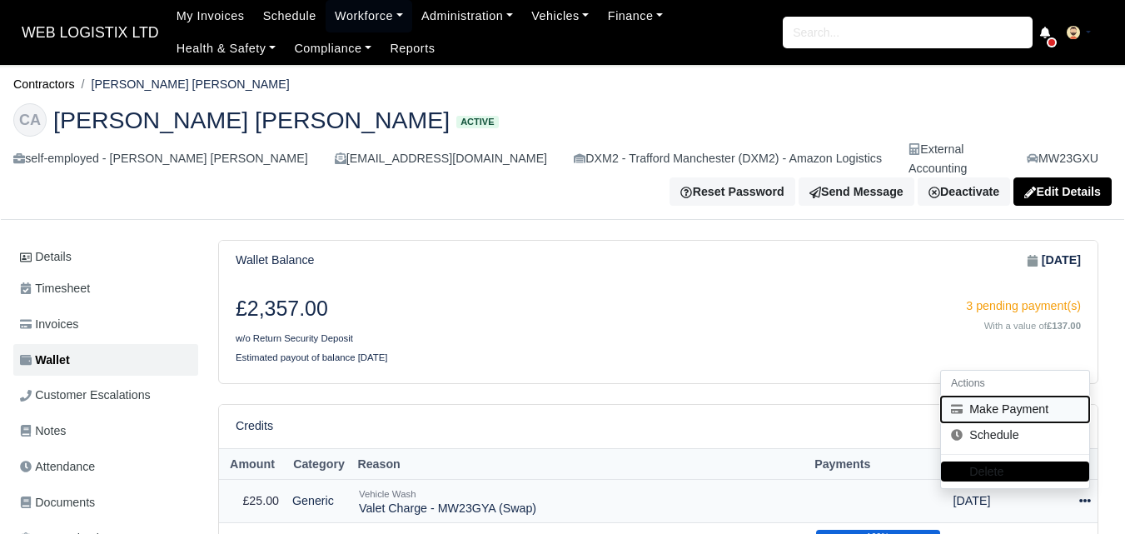
click at [1011, 396] on button "Make Payment" at bounding box center [1015, 409] width 148 height 26
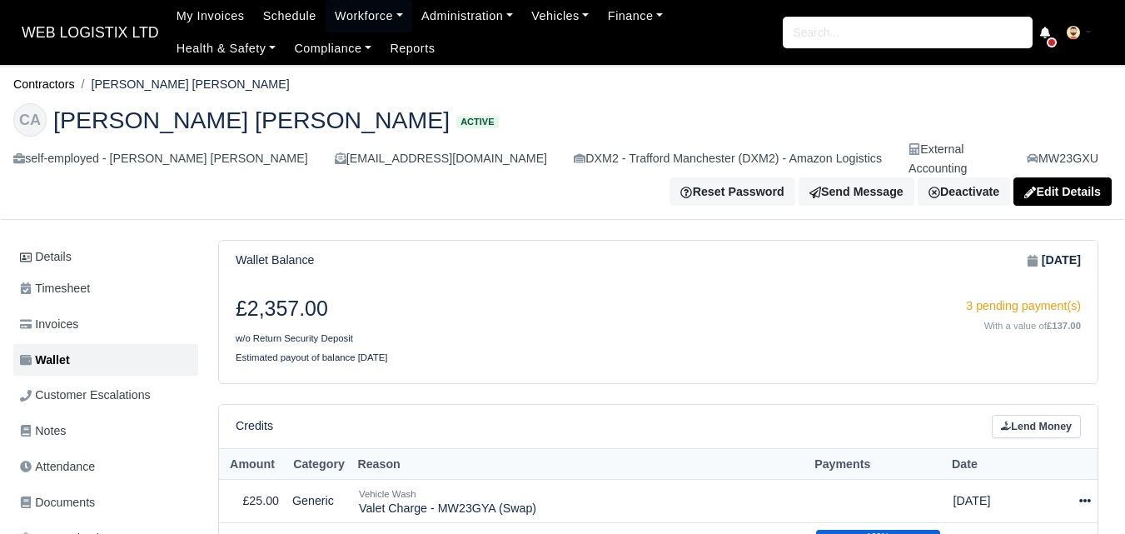
select select "6280"
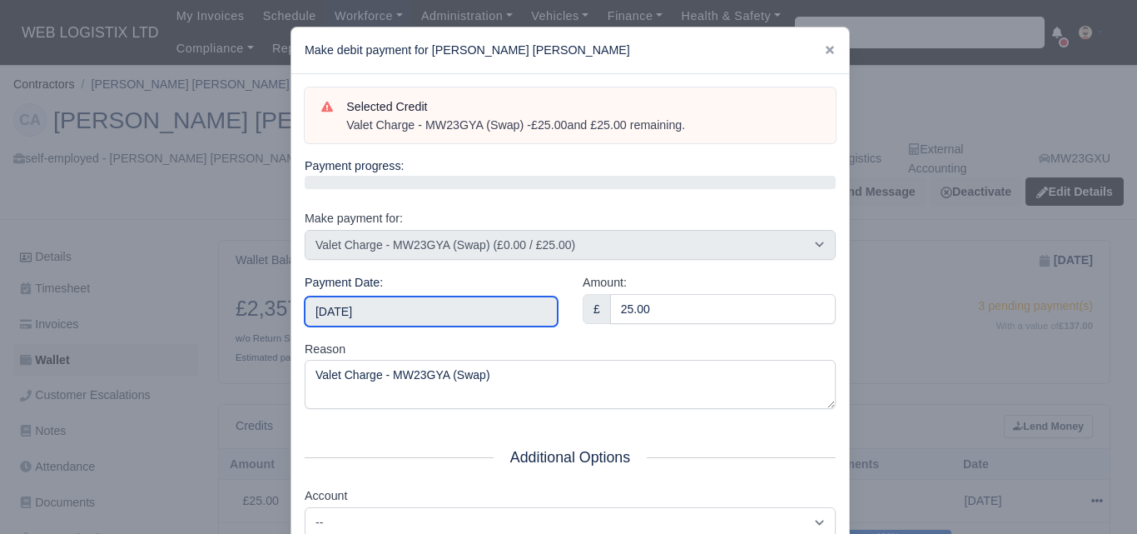
click at [409, 311] on input "[DATE]" at bounding box center [431, 311] width 253 height 30
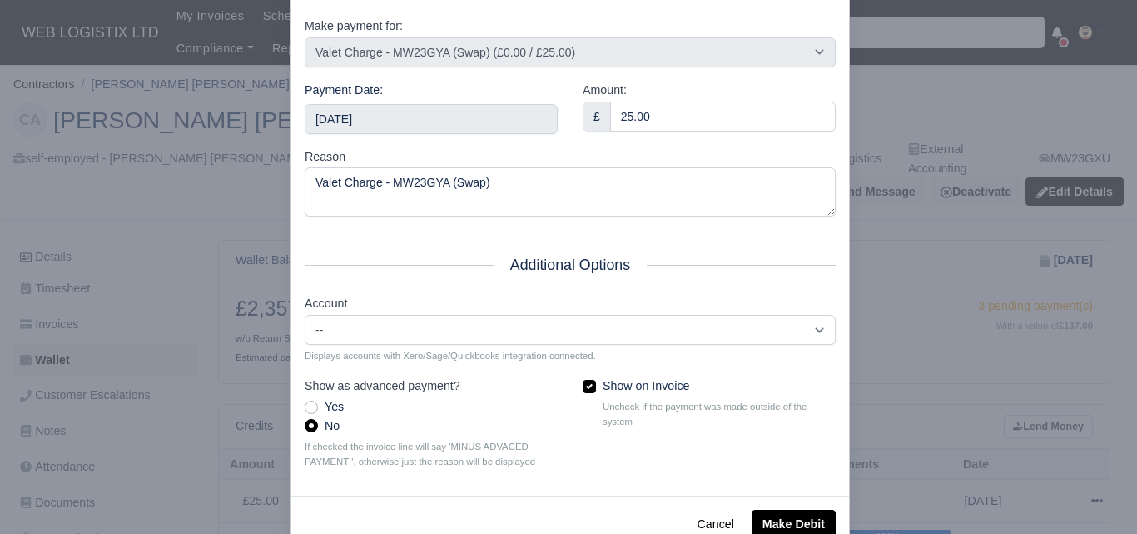
scroll to position [228, 0]
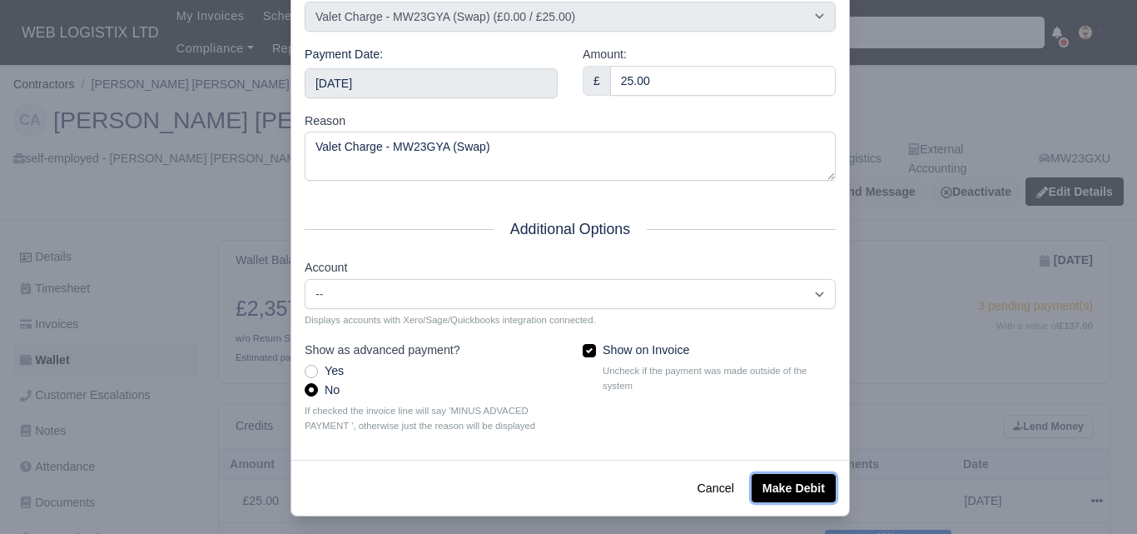
click at [791, 482] on button "Make Debit" at bounding box center [794, 488] width 84 height 28
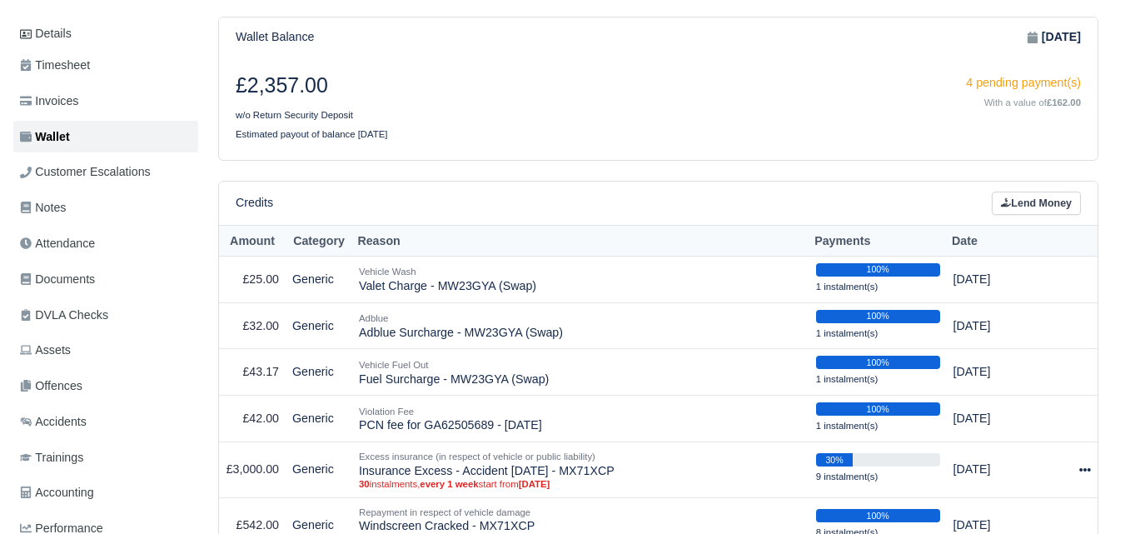
scroll to position [223, 0]
drag, startPoint x: 254, startPoint y: 356, endPoint x: 281, endPoint y: 359, distance: 27.6
click at [281, 359] on td "£43.17" at bounding box center [252, 372] width 67 height 47
copy td "43.17"
drag, startPoint x: 251, startPoint y: 308, endPoint x: 281, endPoint y: 316, distance: 31.9
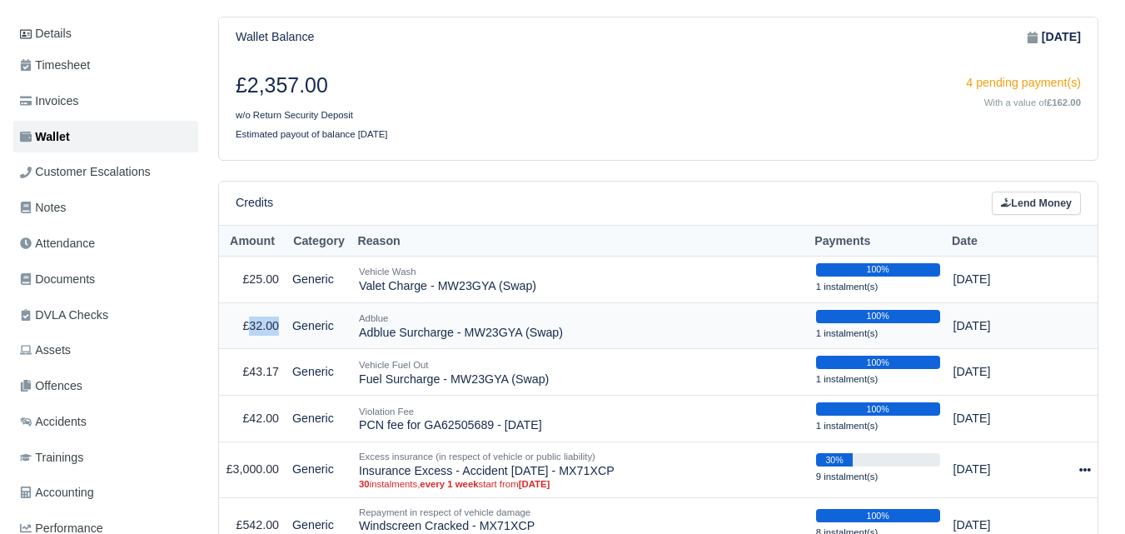
click at [281, 316] on td "£32.00" at bounding box center [252, 325] width 67 height 47
copy td "32.00"
